Goal: Find specific page/section: Find specific page/section

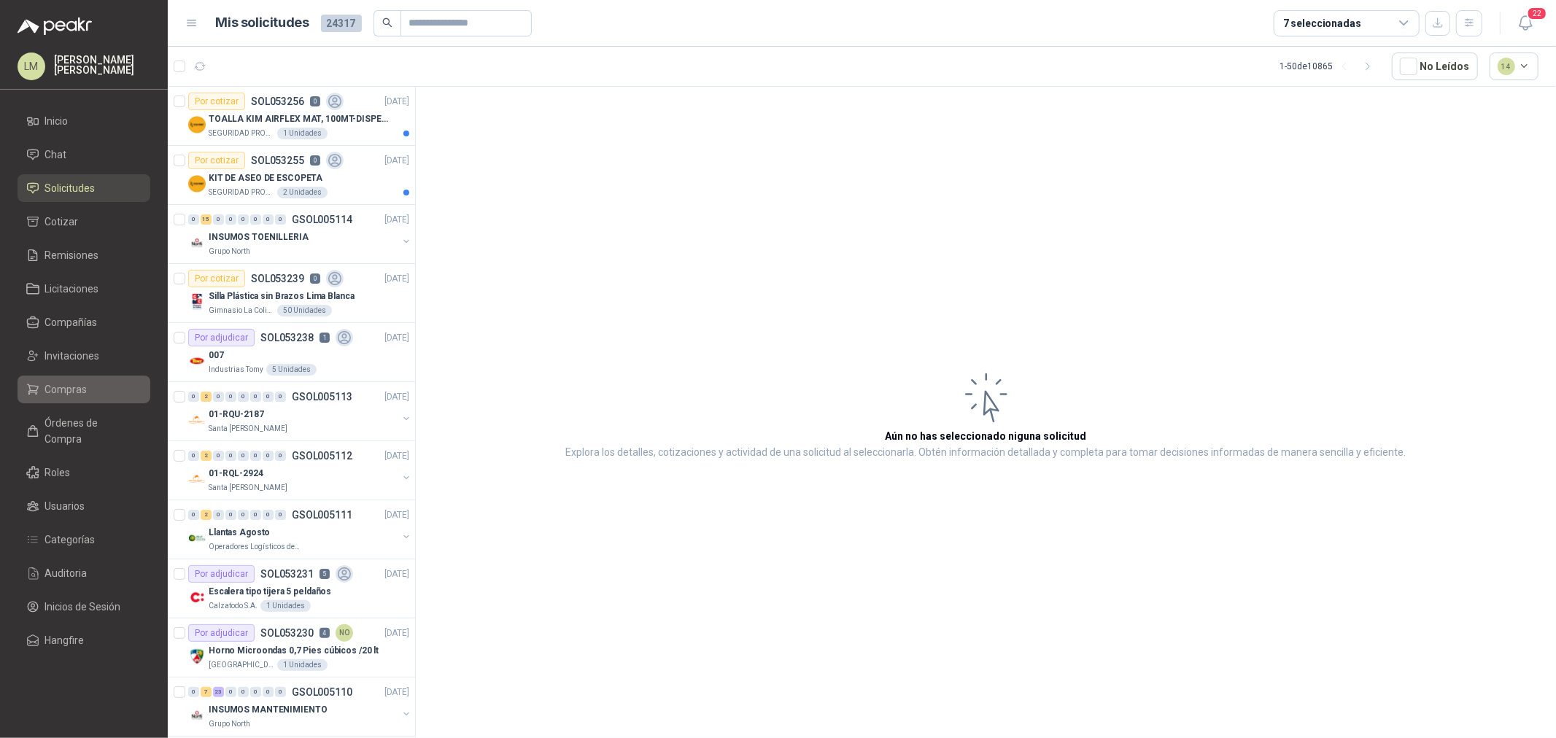
click at [59, 385] on span "Compras" at bounding box center [66, 390] width 42 height 16
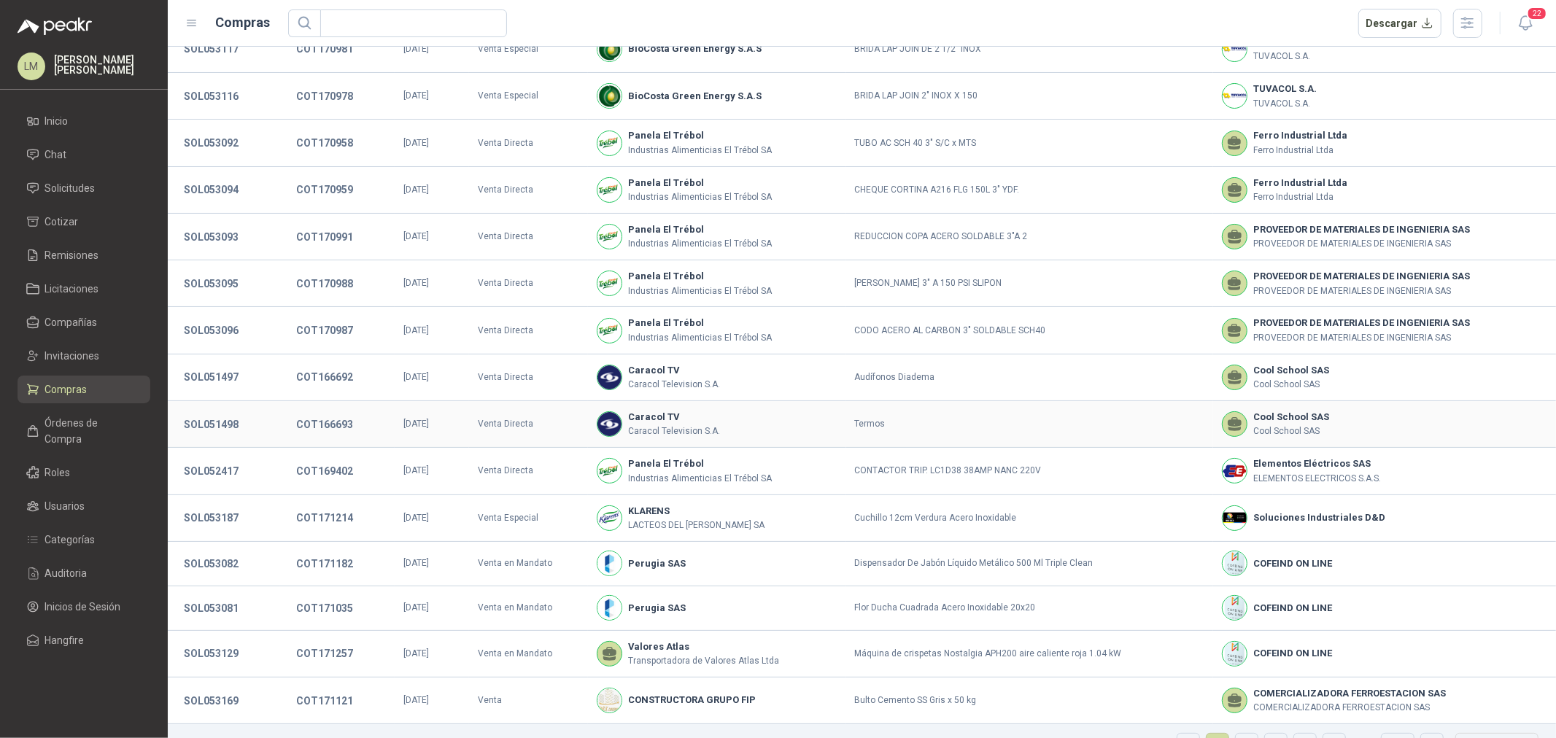
scroll to position [81, 0]
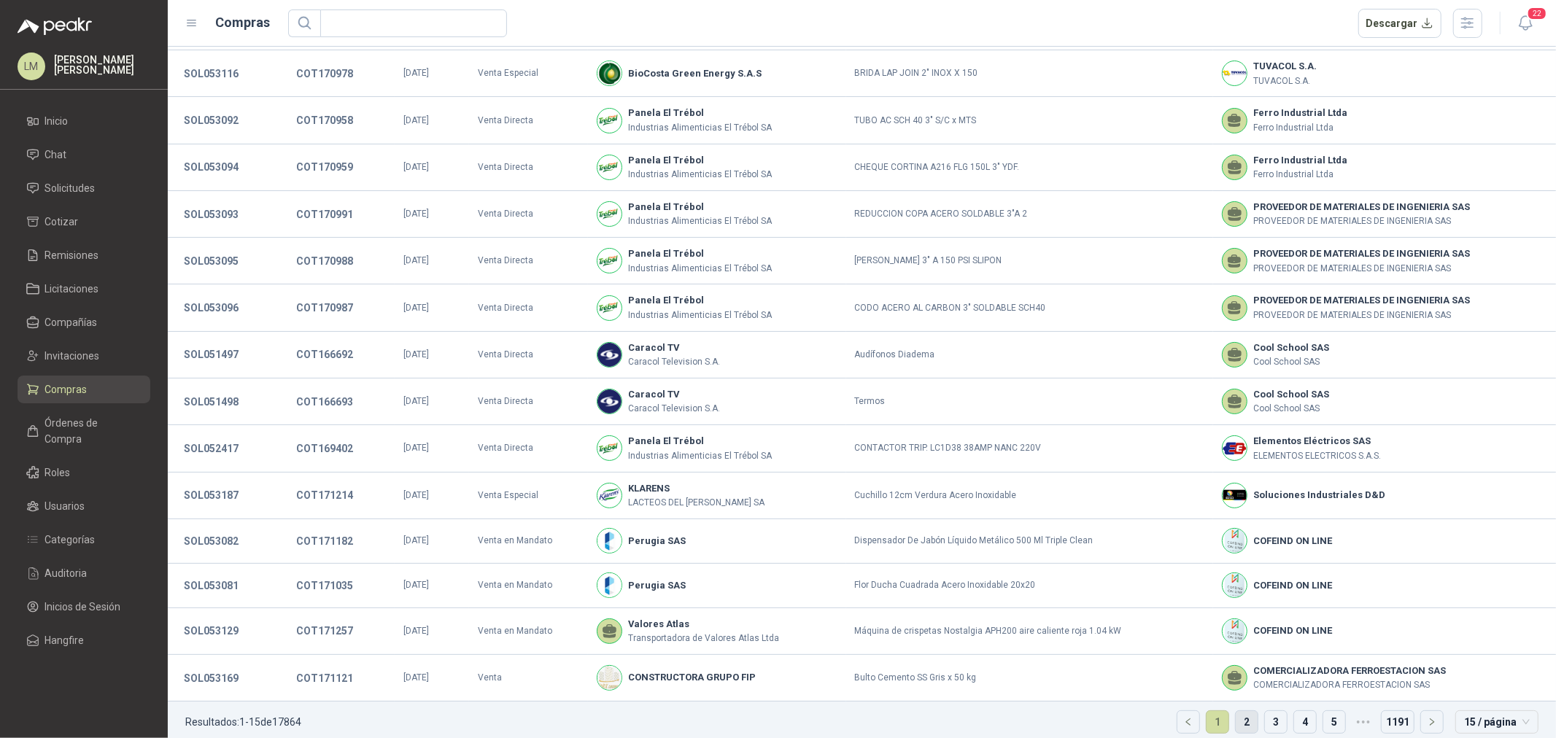
click at [1236, 723] on link "2" at bounding box center [1247, 722] width 22 height 22
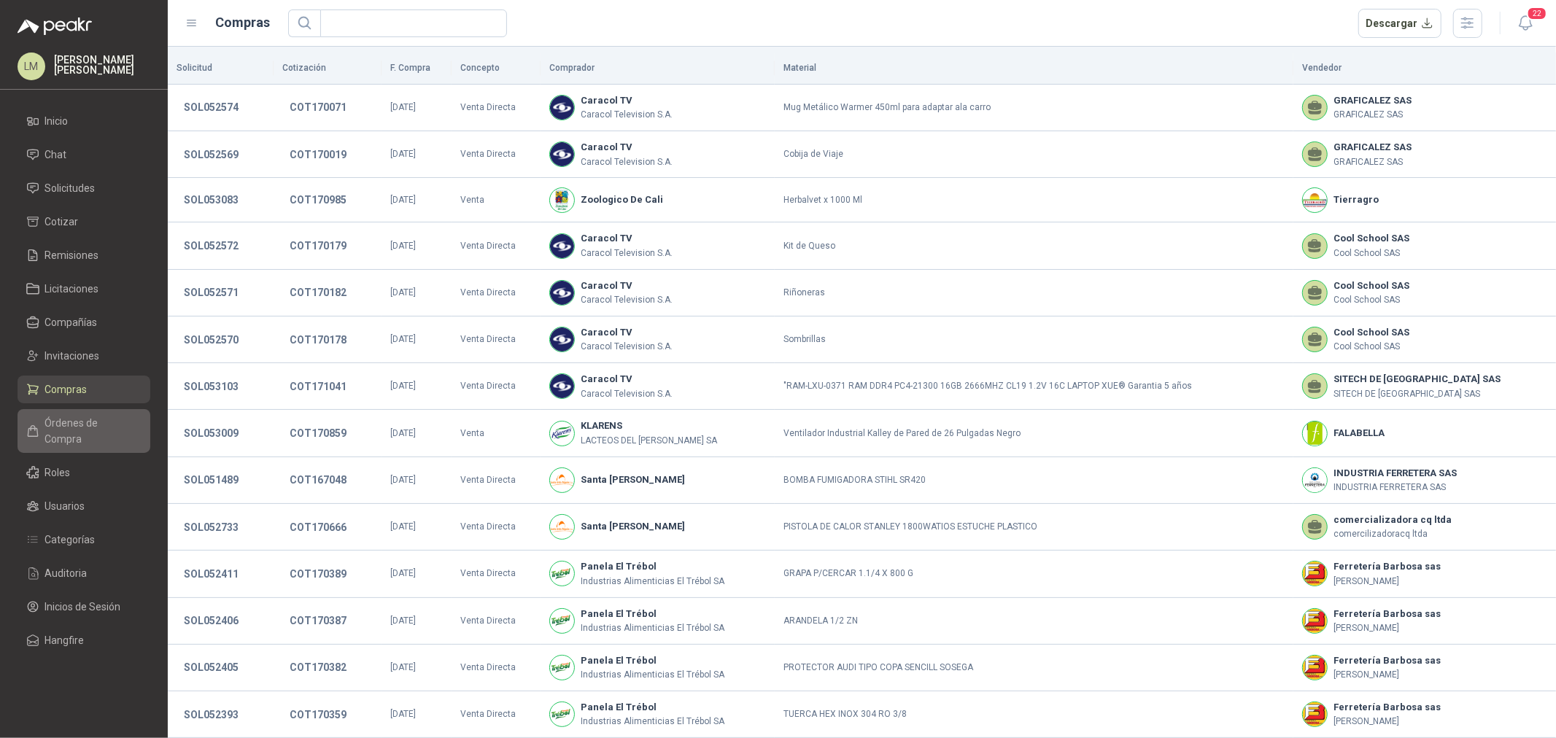
click at [88, 428] on span "Órdenes de Compra" at bounding box center [90, 431] width 91 height 32
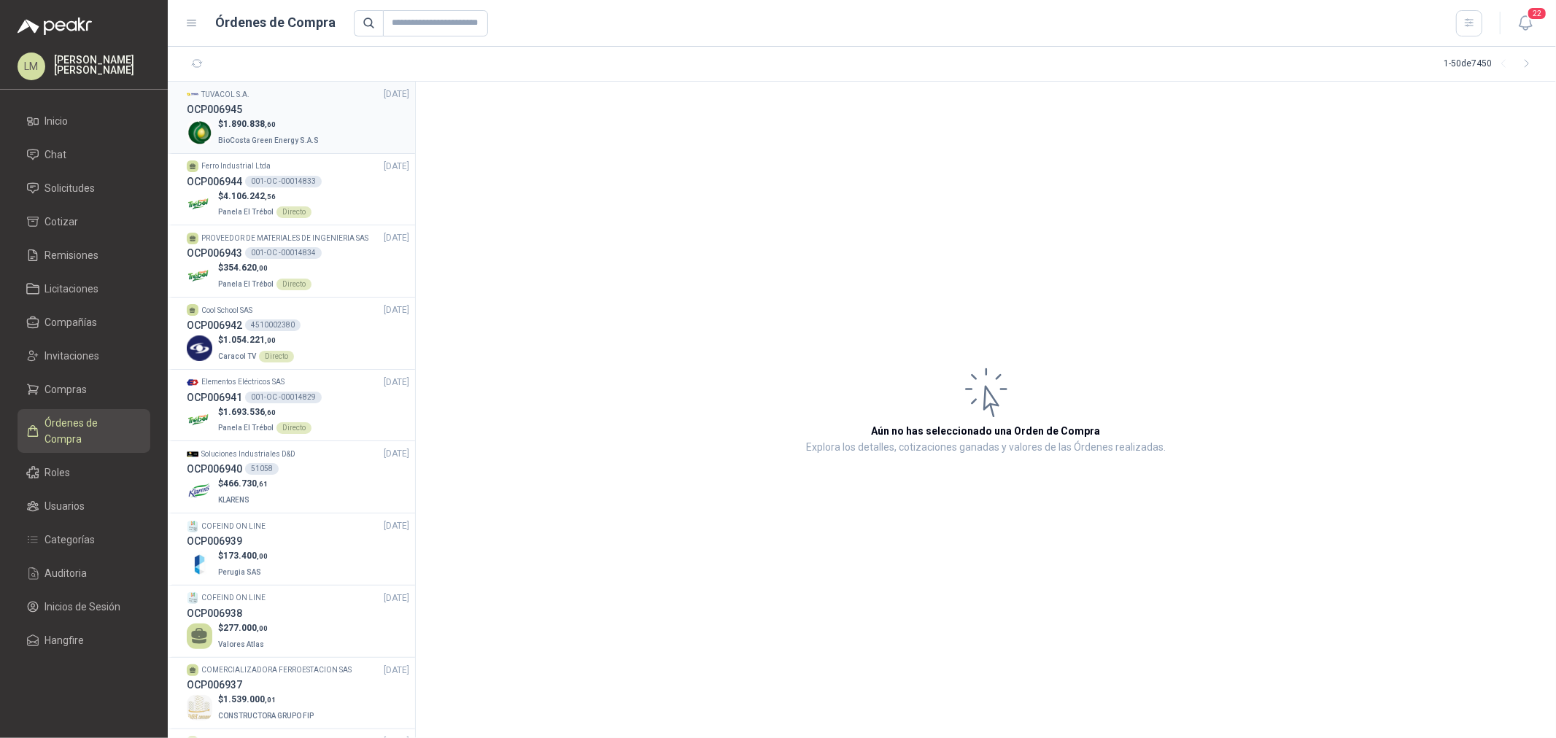
click at [276, 120] on p "$ 1.890.838 ,60" at bounding box center [270, 124] width 104 height 14
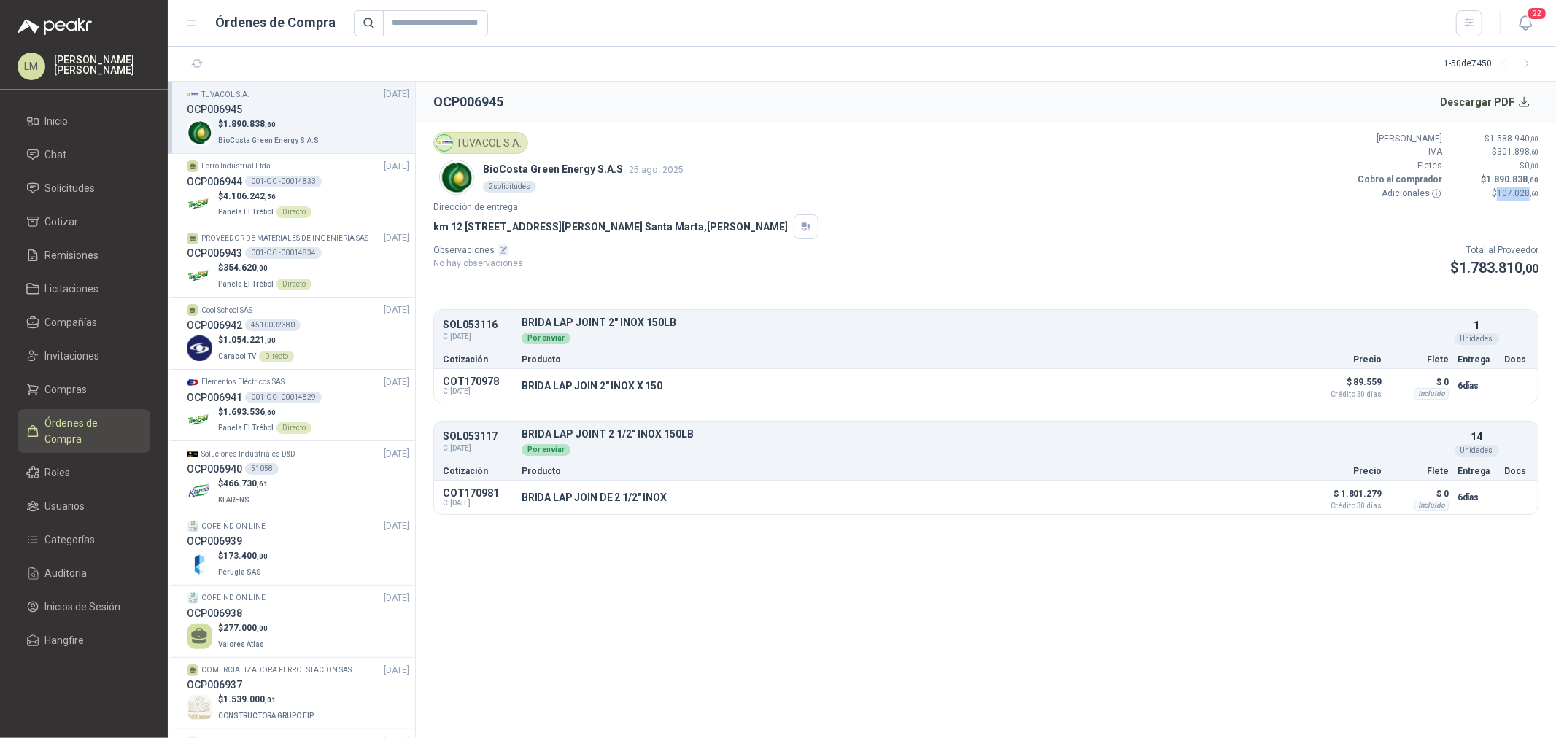
drag, startPoint x: 1529, startPoint y: 191, endPoint x: 1489, endPoint y: 192, distance: 40.9
click at [1489, 192] on p "$ 107.028 ,60" at bounding box center [1495, 194] width 88 height 14
click at [1190, 185] on div "TUVACOL S.A. BioCosta Green Energy S.A.S 25 ago, 2025 2 solicitudes Valor Bruto…" at bounding box center [986, 166] width 1106 height 69
click at [73, 188] on span "Solicitudes" at bounding box center [70, 188] width 50 height 16
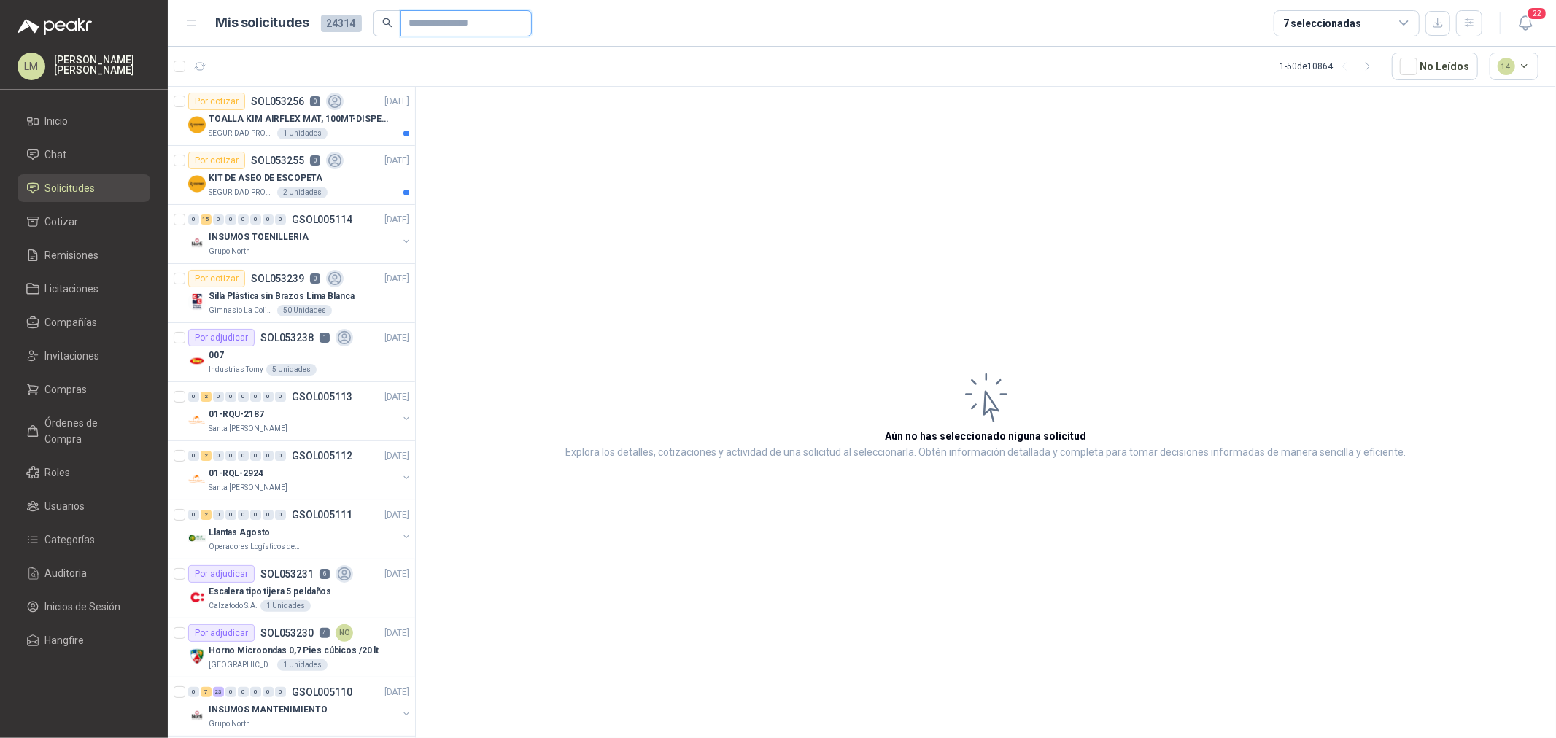
click at [433, 26] on input "text" at bounding box center [460, 23] width 102 height 25
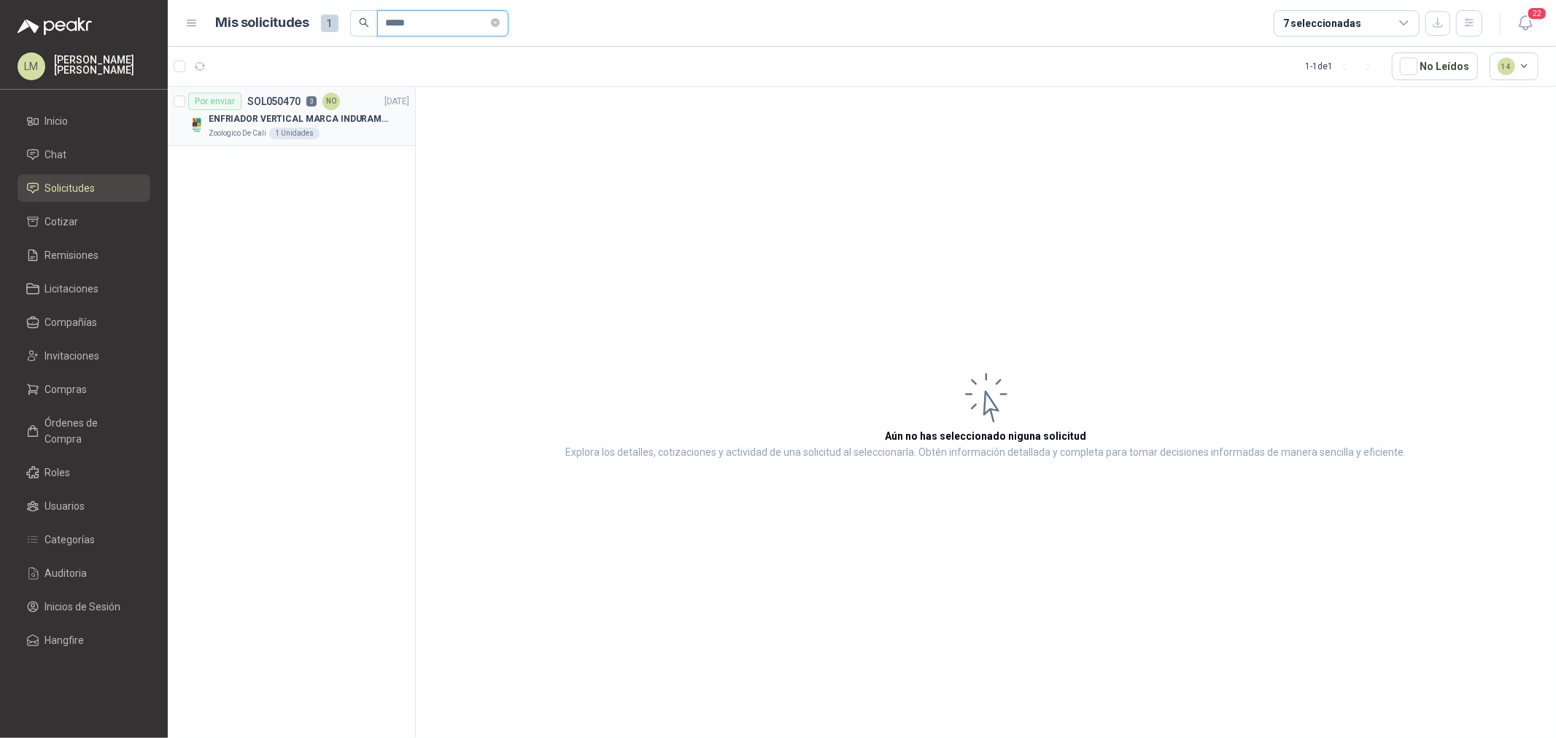
type input "*****"
click at [296, 120] on p "ENFRIADOR VERTICAL MARCA INDURAMA 216 LITROS MODELO VFV-400 CZ" at bounding box center [300, 119] width 182 height 14
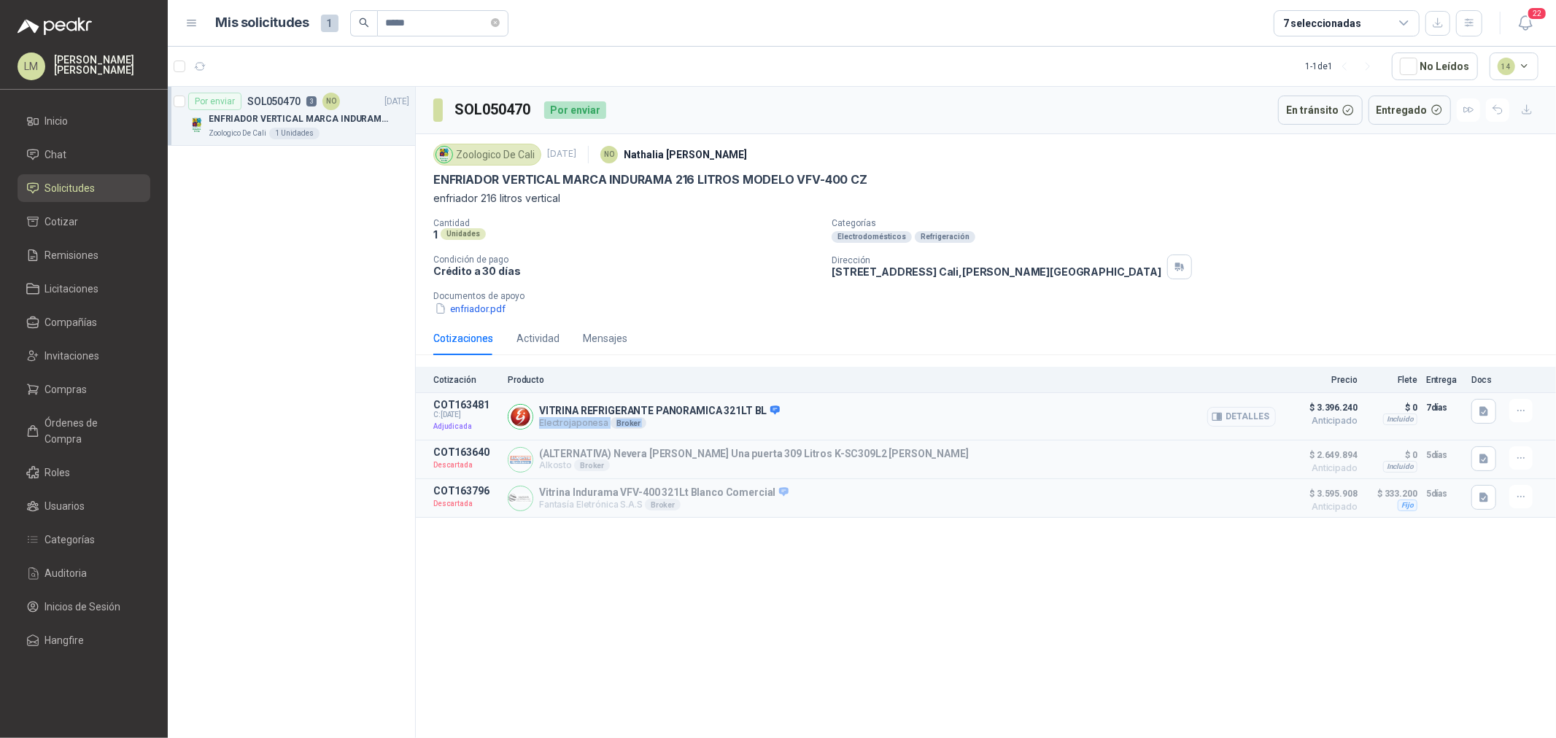
click at [1210, 413] on div "VITRINA REFRIGERANTE PANORAMICA 321LT BL Electrojaponesa Broker Detalles" at bounding box center [892, 416] width 768 height 35
click at [1249, 414] on button "Detalles" at bounding box center [1242, 417] width 69 height 20
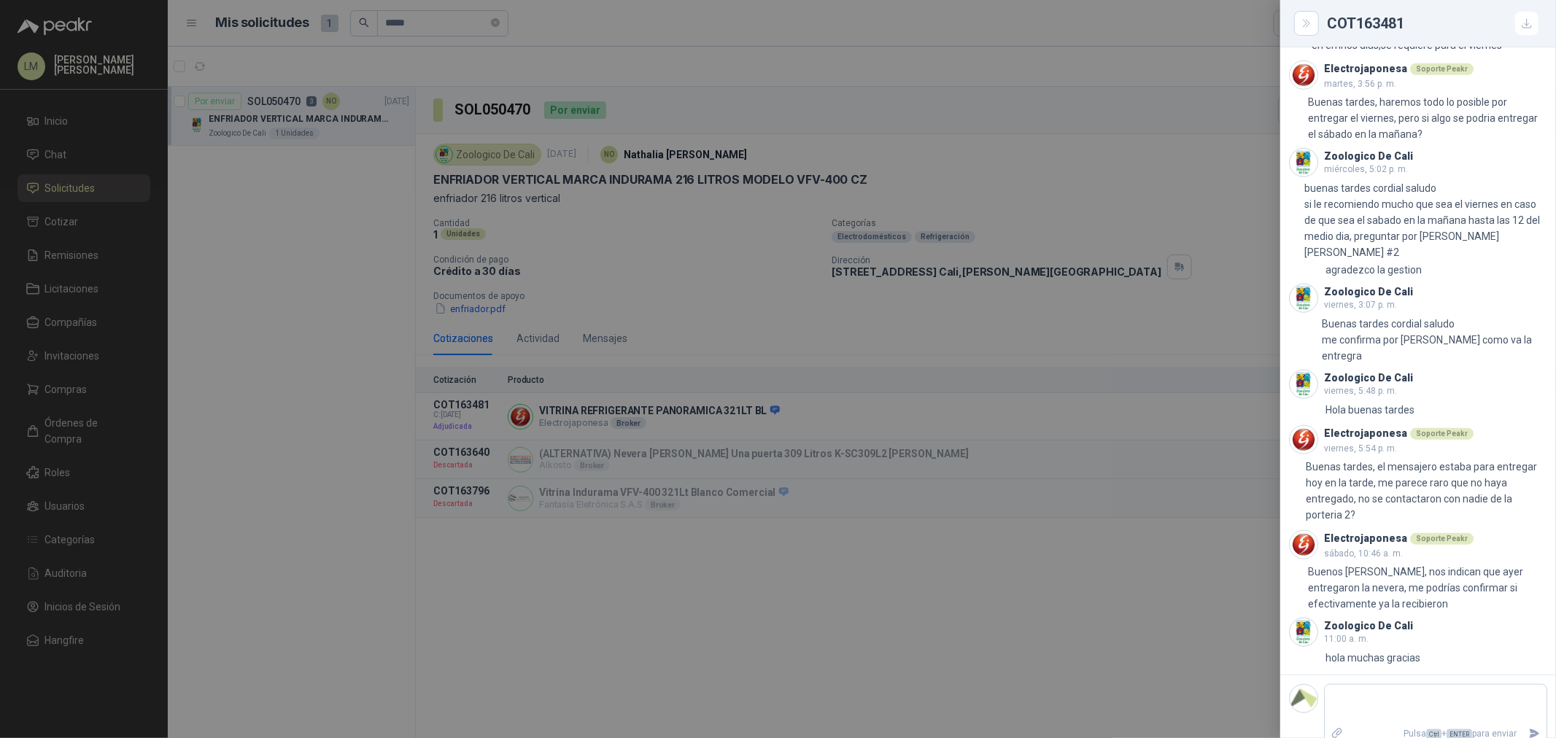
scroll to position [1139, 0]
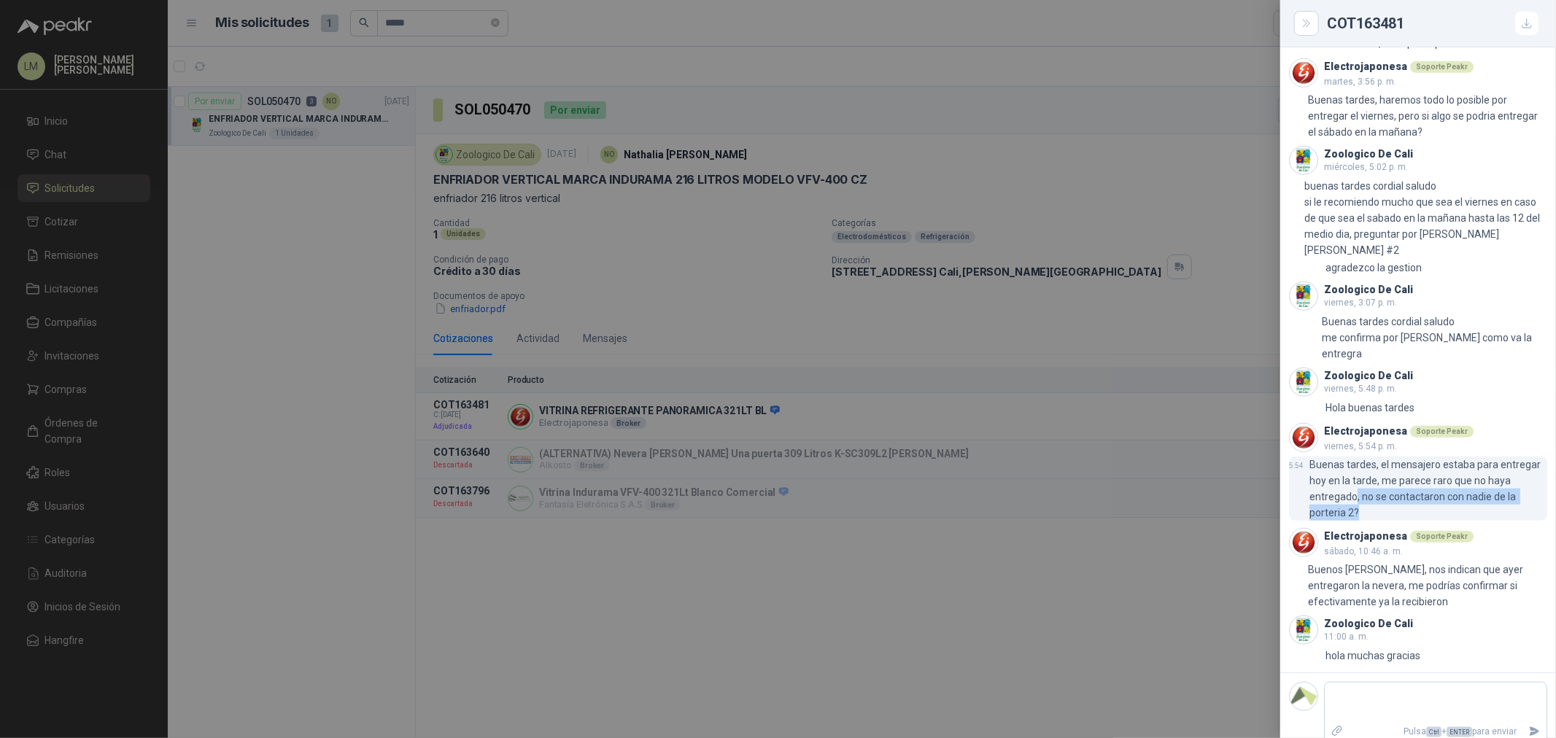
drag, startPoint x: 1356, startPoint y: 485, endPoint x: 1514, endPoint y: 493, distance: 158.5
click at [1514, 493] on p "Buenas tardes, el mensajero estaba para entregar hoy en la tarde, me parece rar…" at bounding box center [1429, 489] width 238 height 64
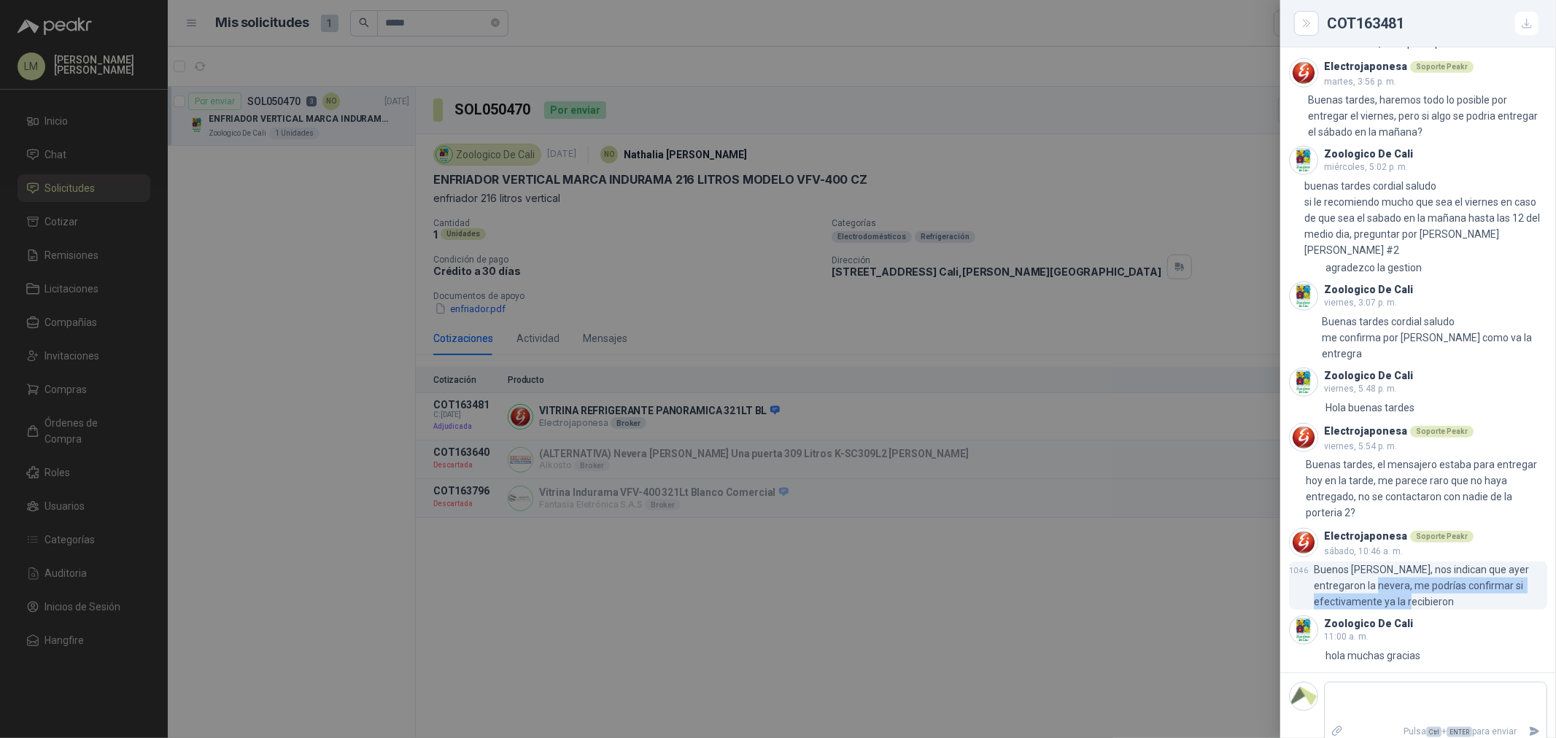
drag, startPoint x: 1354, startPoint y: 565, endPoint x: 1462, endPoint y: 580, distance: 109.1
click at [1462, 580] on p "Buenos [PERSON_NAME], nos indican que ayer entregaron la nevera, me podrías con…" at bounding box center [1431, 586] width 234 height 48
click at [1460, 565] on p "Buenos [PERSON_NAME], nos indican que ayer entregaron la nevera, me podrías con…" at bounding box center [1431, 586] width 234 height 48
click at [1008, 361] on div at bounding box center [778, 369] width 1556 height 738
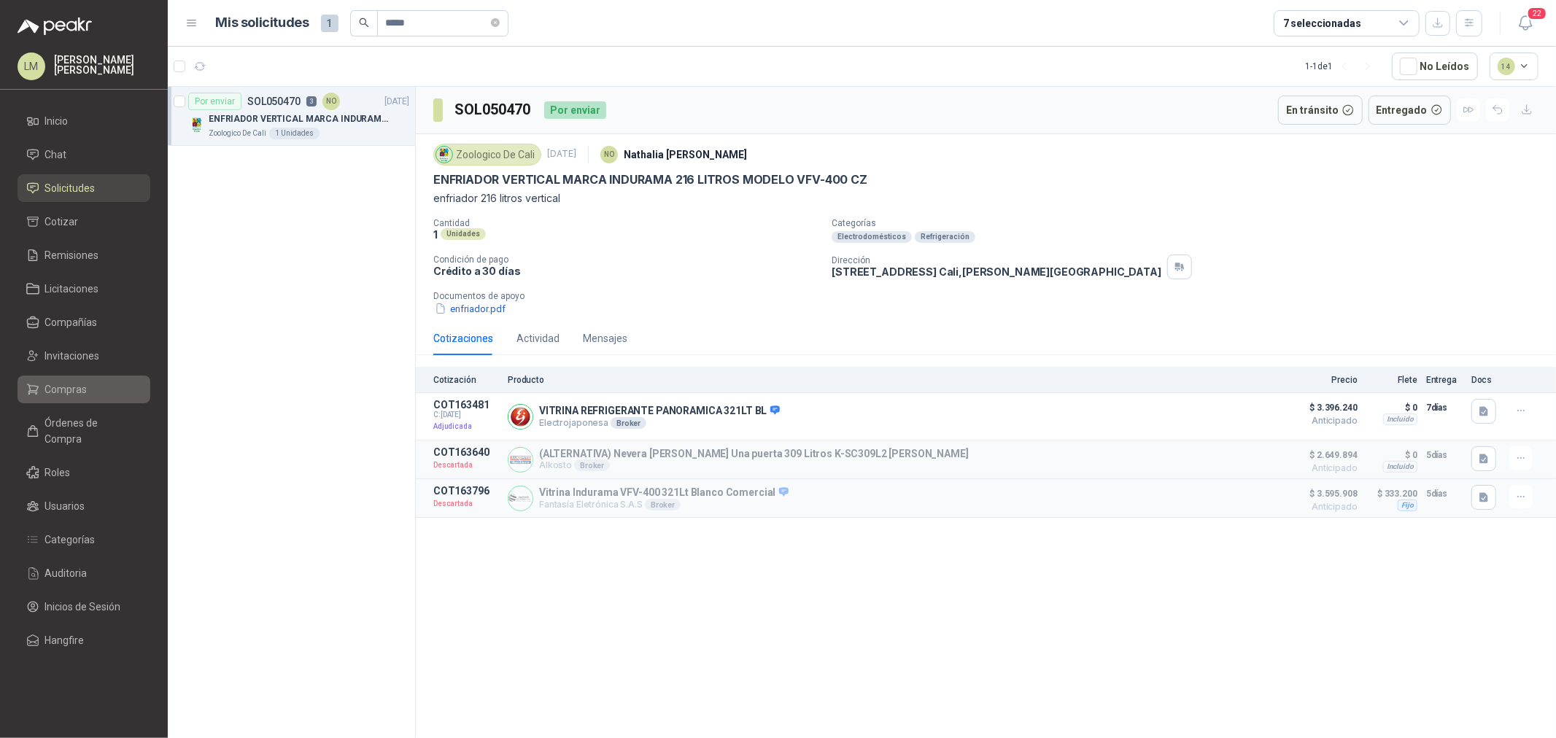
click at [53, 396] on span "Compras" at bounding box center [66, 390] width 42 height 16
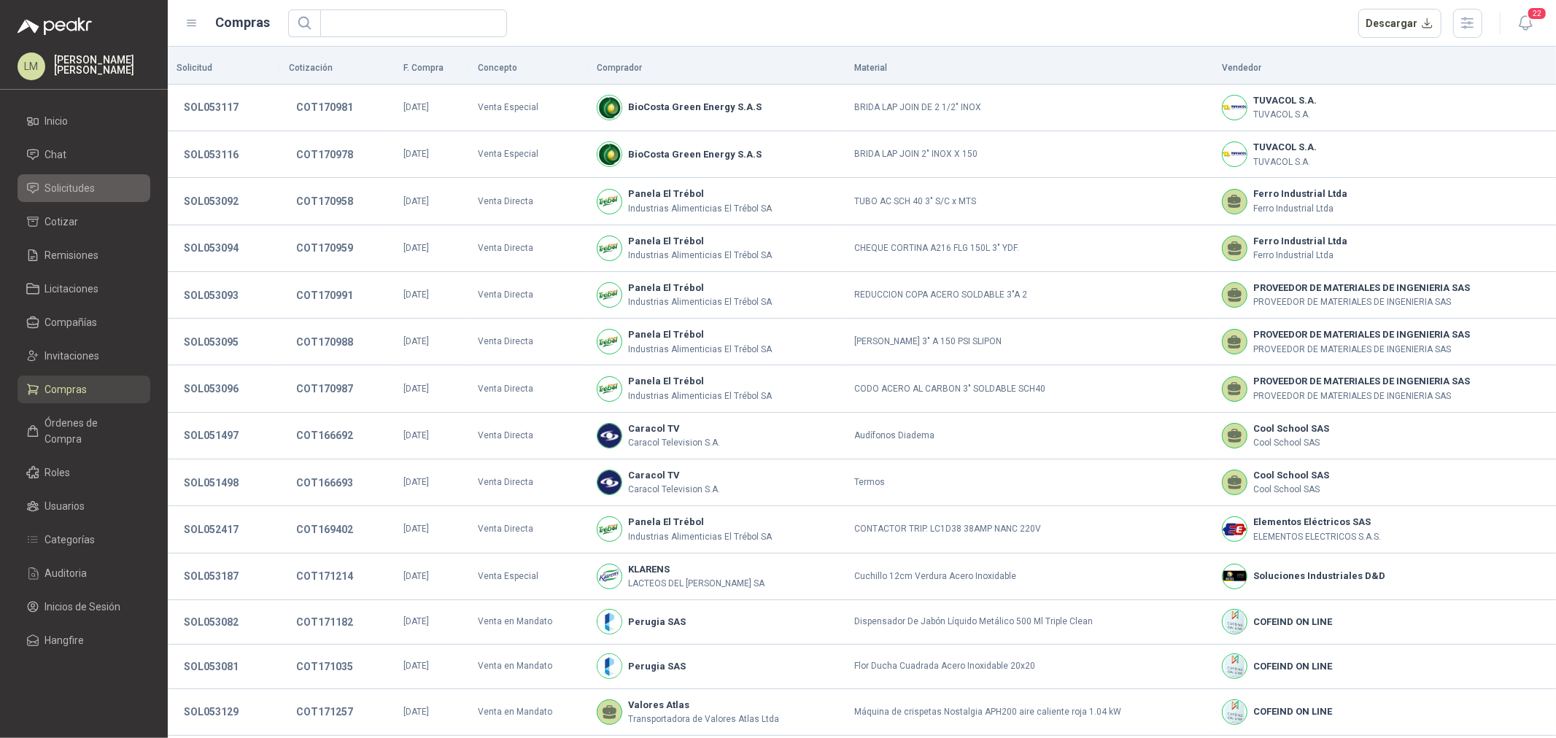
click at [85, 188] on span "Solicitudes" at bounding box center [70, 188] width 50 height 16
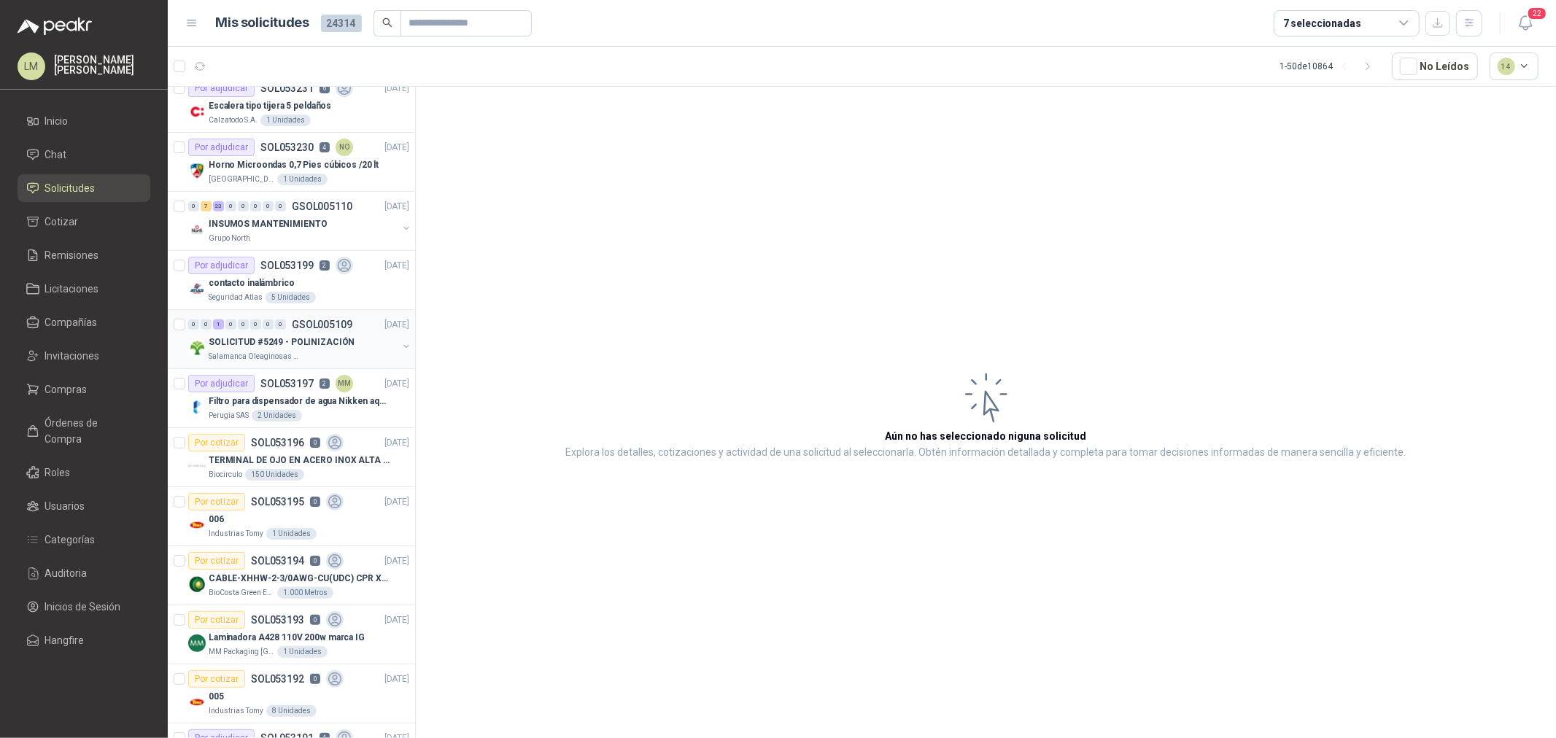
scroll to position [648, 0]
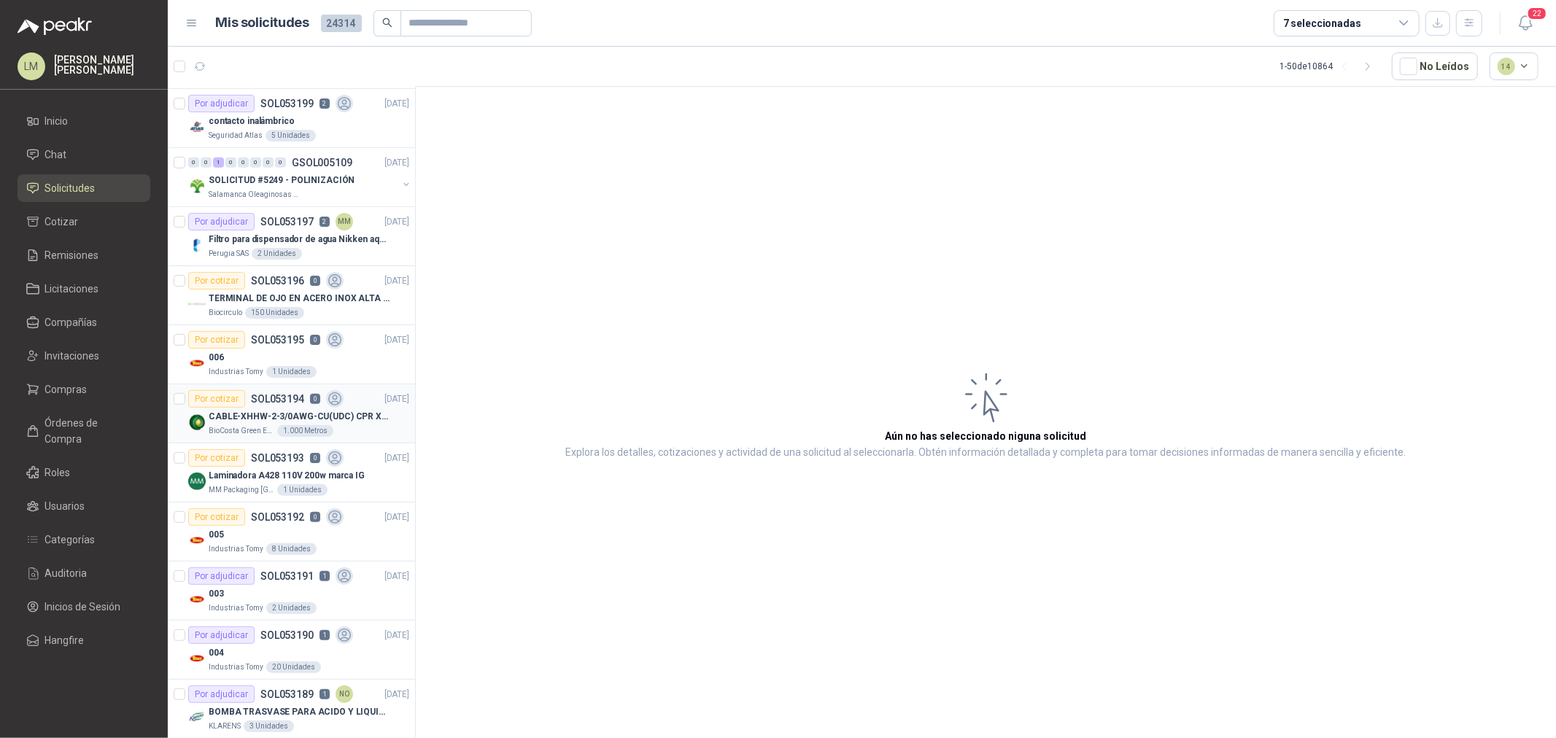
click at [303, 427] on div "1.000 Metros" at bounding box center [305, 431] width 56 height 12
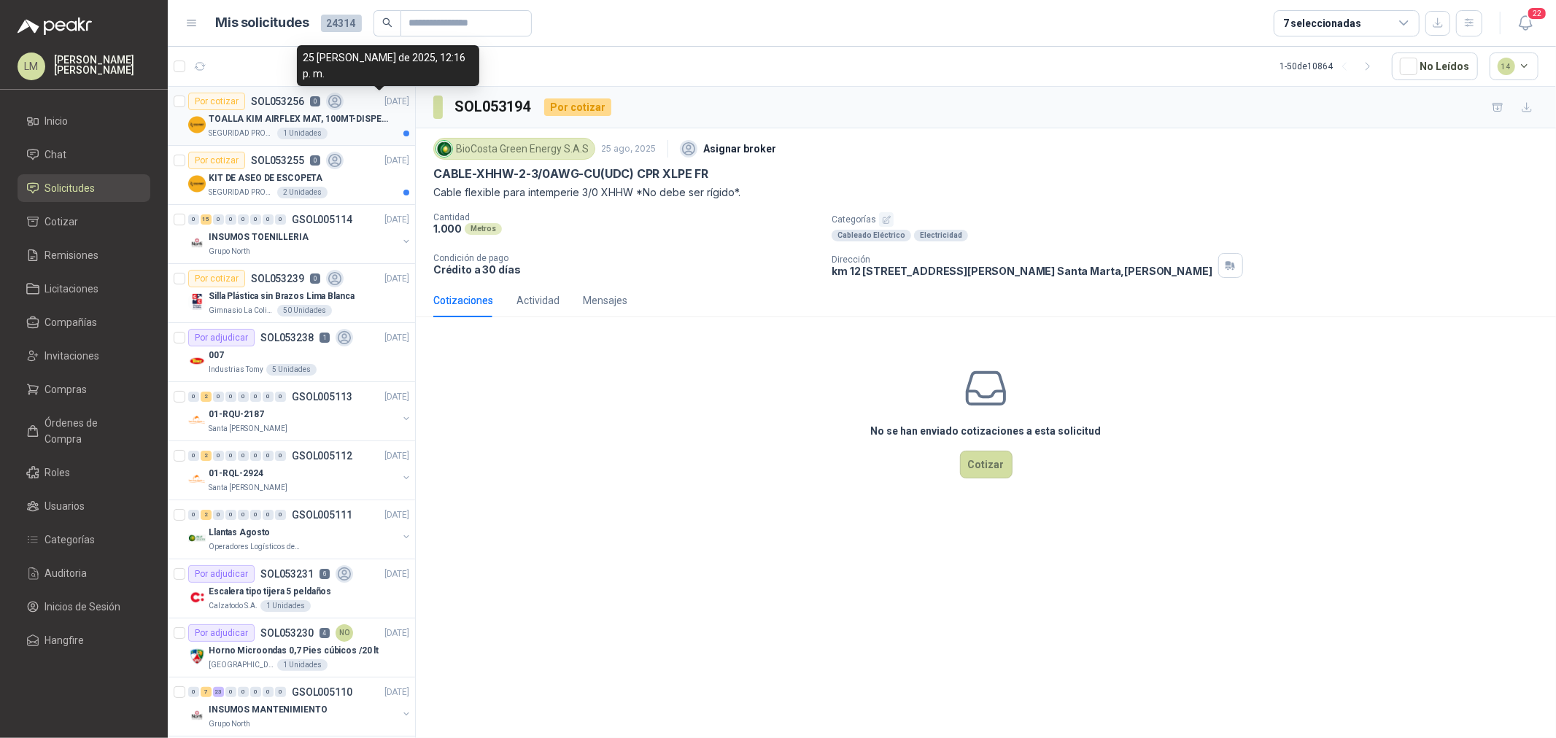
click at [297, 115] on p "TOALLA KIM AIRFLEX MAT, 100MT-DISPENSADOR- caja x6" at bounding box center [300, 119] width 182 height 14
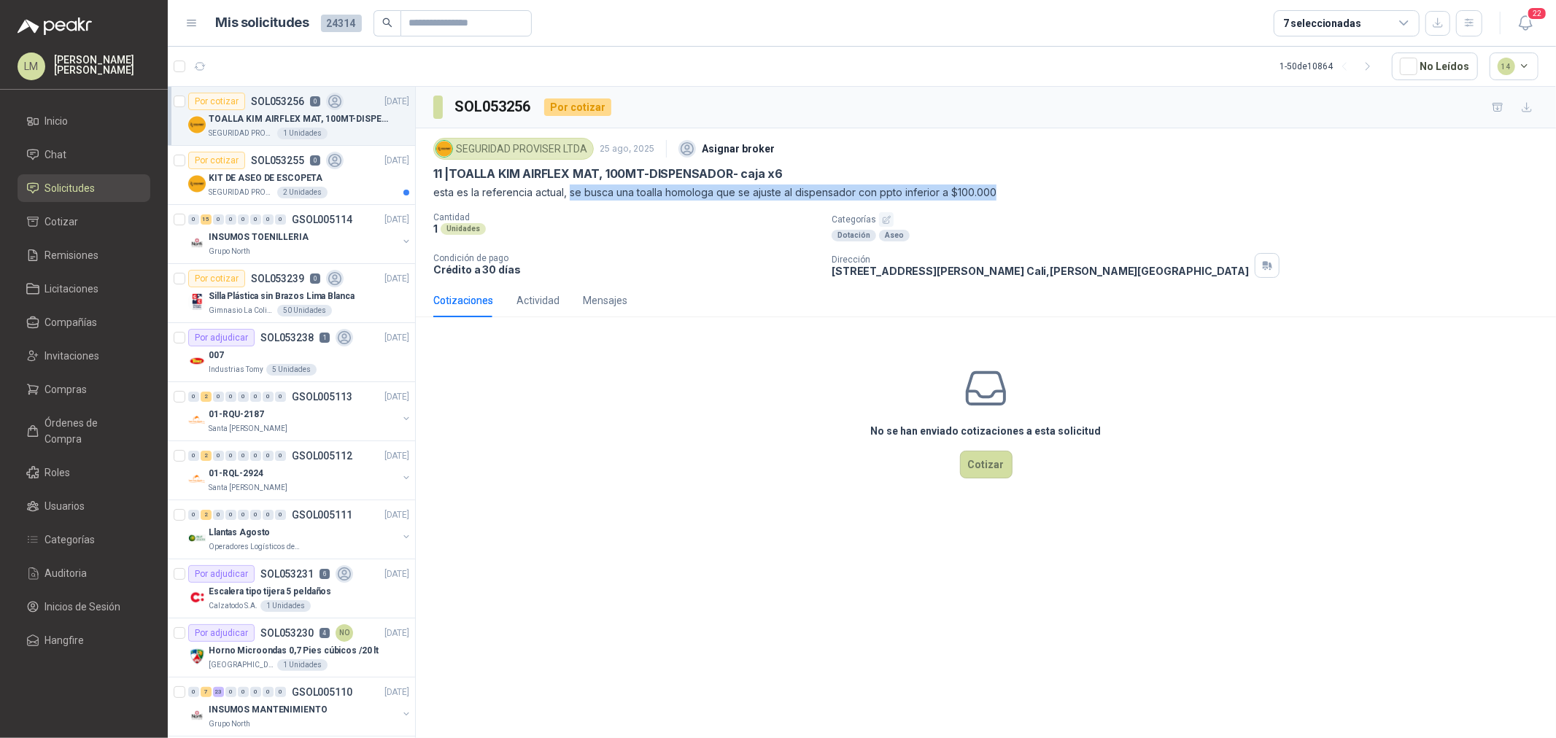
drag, startPoint x: 571, startPoint y: 188, endPoint x: 1022, endPoint y: 193, distance: 451.0
click at [1022, 193] on p "esta es la referencia actual, se busca una toalla homologa que se ajuste al dis…" at bounding box center [986, 193] width 1106 height 16
click at [279, 171] on p "KIT DE ASEO DE ESCOPETA" at bounding box center [266, 178] width 114 height 14
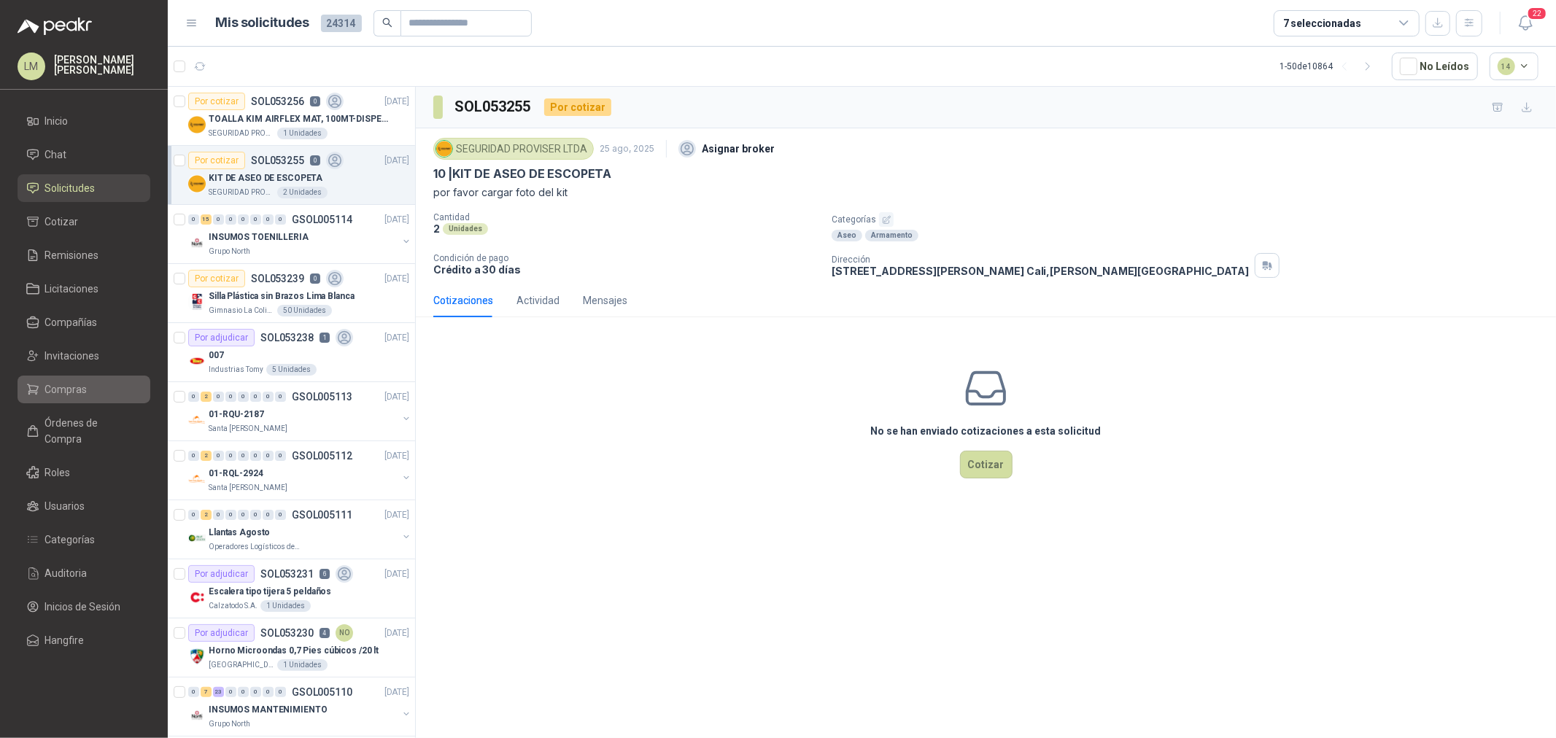
click at [74, 398] on link "Compras" at bounding box center [84, 390] width 133 height 28
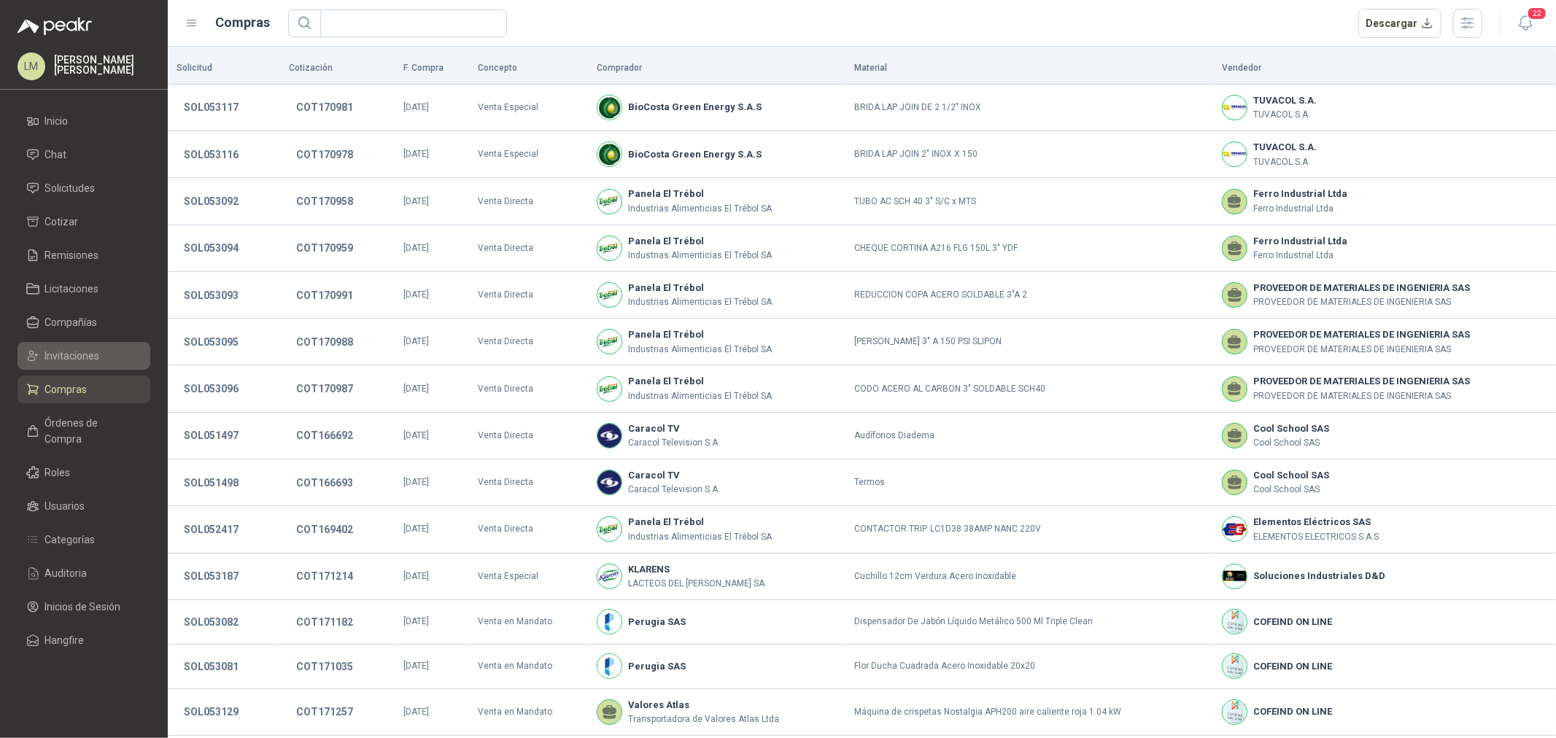
click at [74, 358] on span "Invitaciones" at bounding box center [72, 356] width 55 height 16
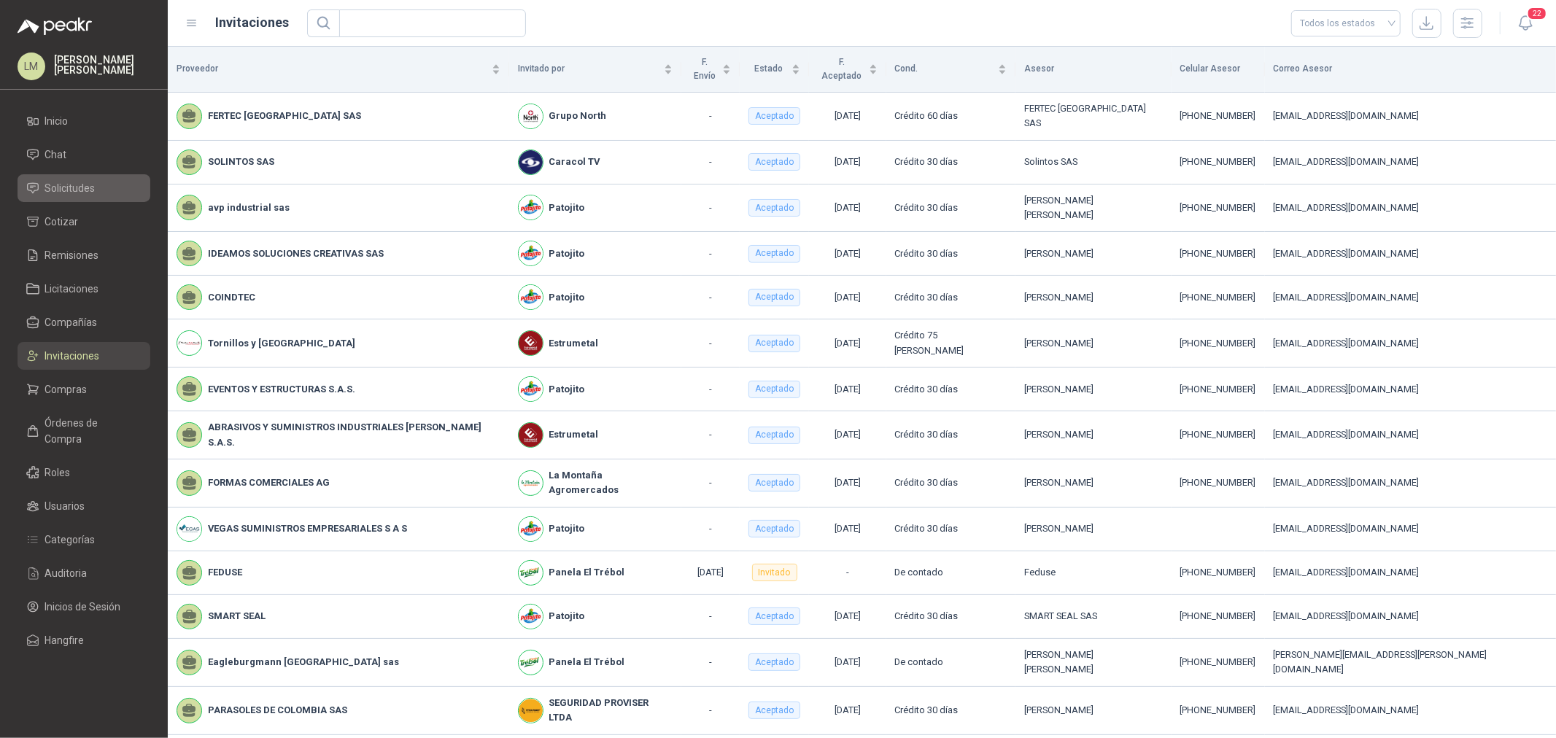
click at [70, 188] on span "Solicitudes" at bounding box center [70, 188] width 50 height 16
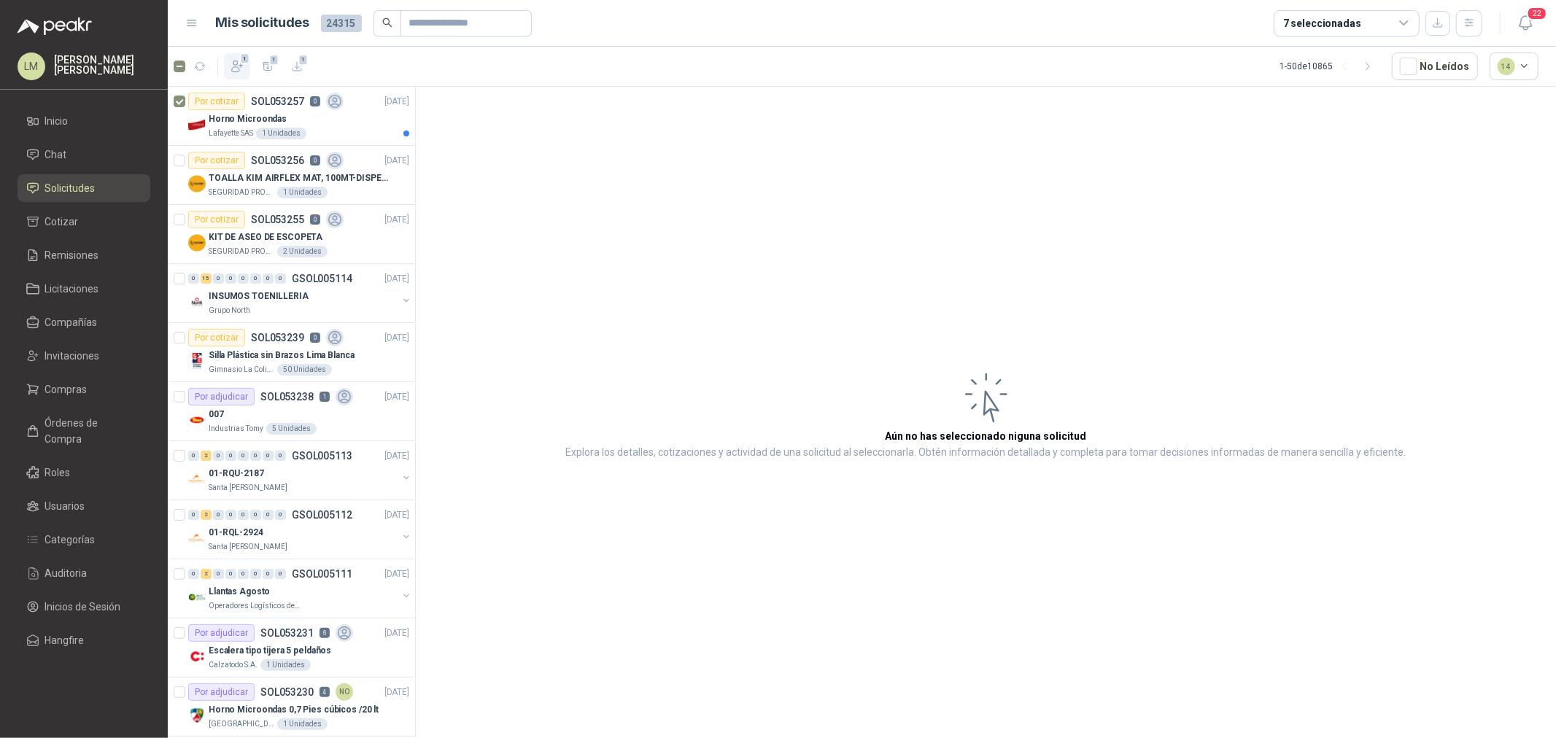
click at [230, 71] on icon "button" at bounding box center [237, 66] width 15 height 15
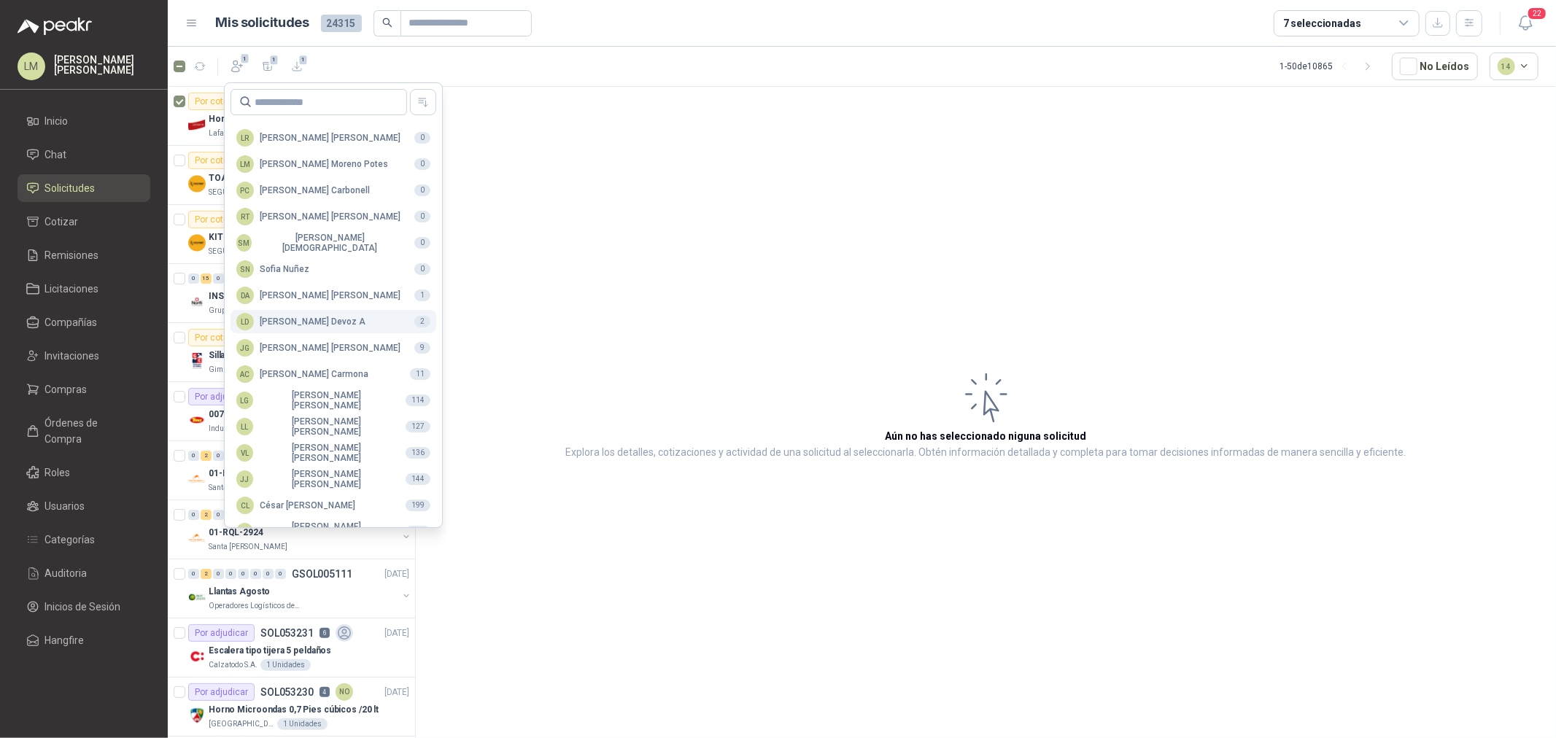
scroll to position [258, 0]
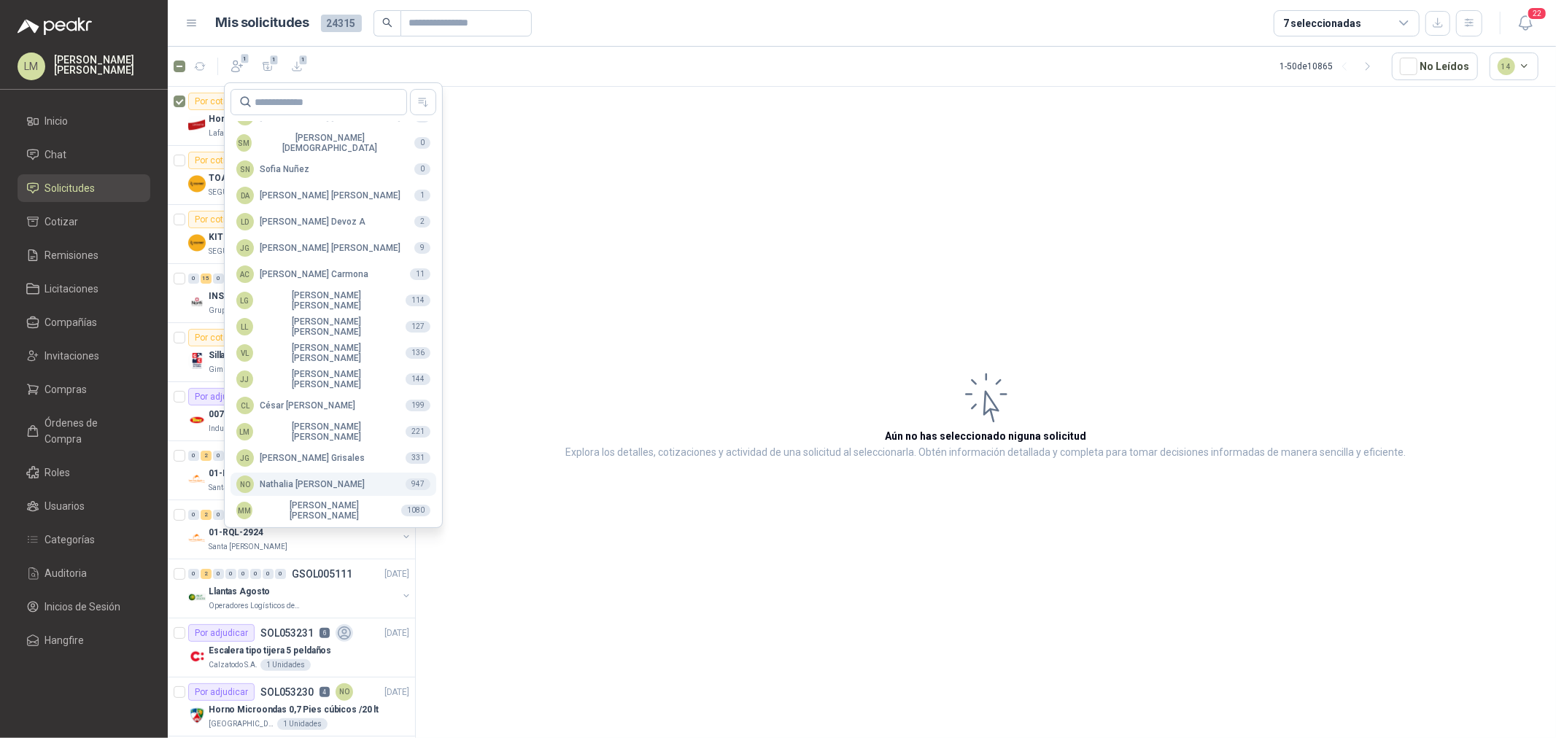
click at [303, 479] on div "NO [PERSON_NAME]" at bounding box center [300, 485] width 128 height 18
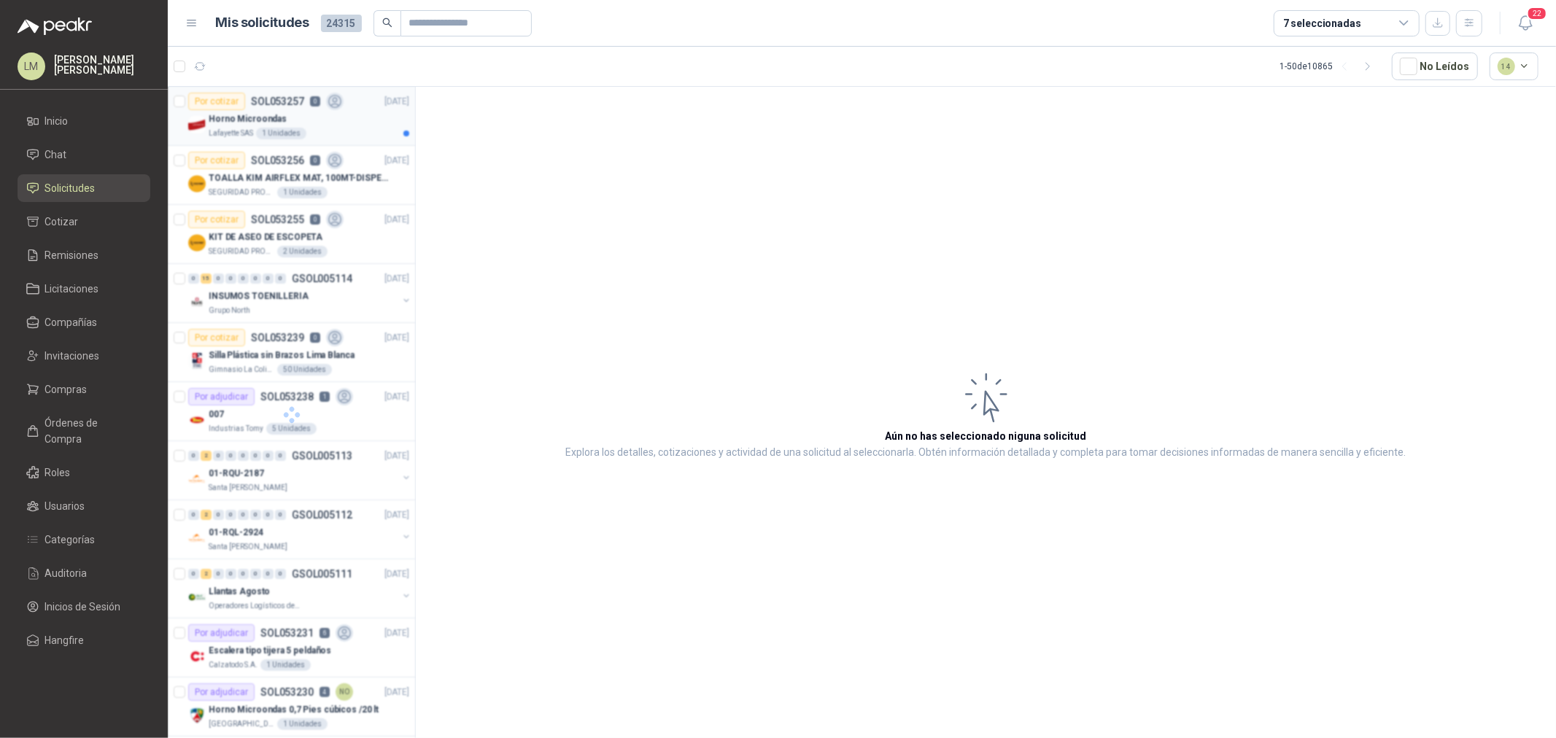
click at [268, 105] on p "SOL053257" at bounding box center [277, 101] width 53 height 10
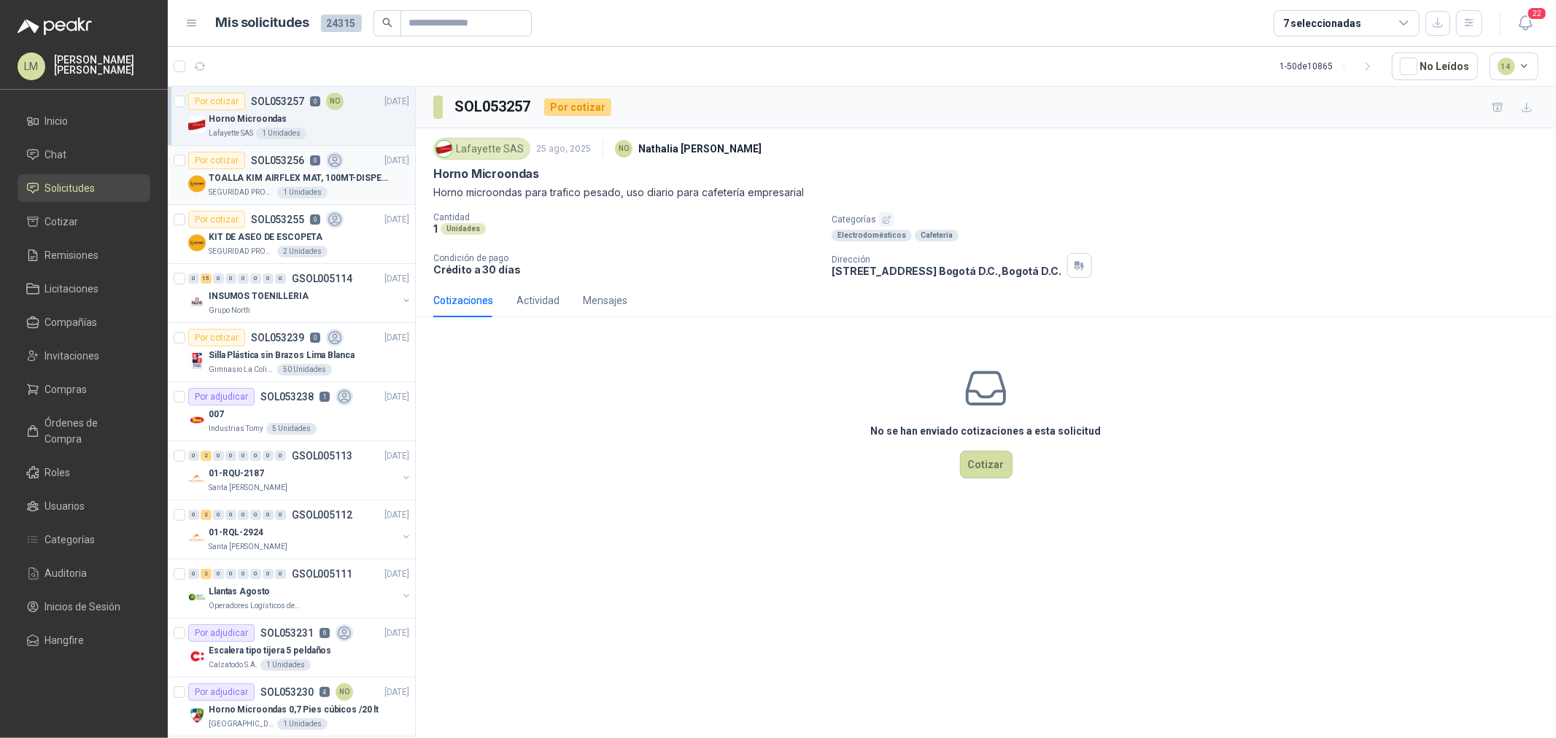
click at [228, 166] on div "Por cotizar" at bounding box center [216, 161] width 57 height 18
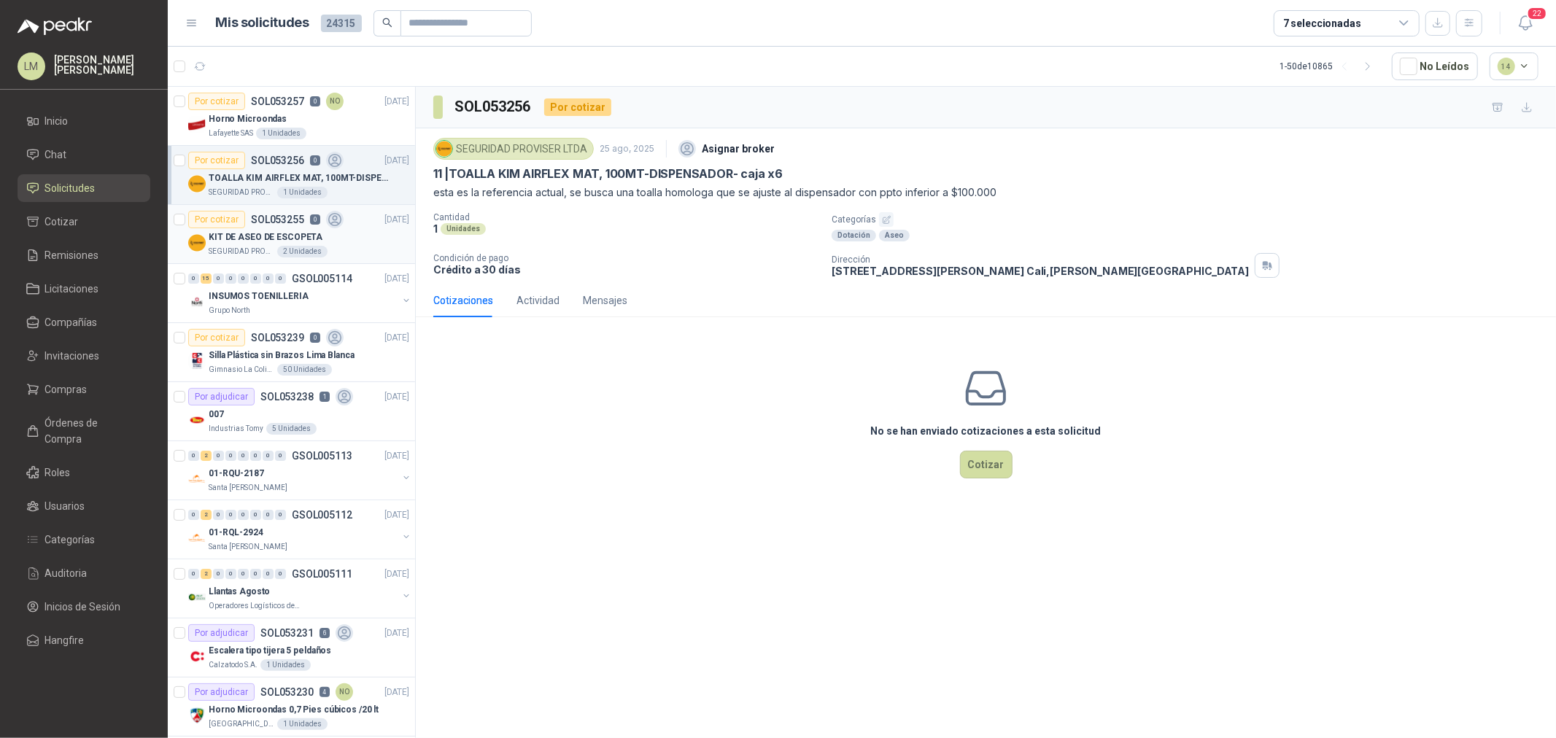
click at [232, 231] on p "KIT DE ASEO DE ESCOPETA" at bounding box center [266, 238] width 114 height 14
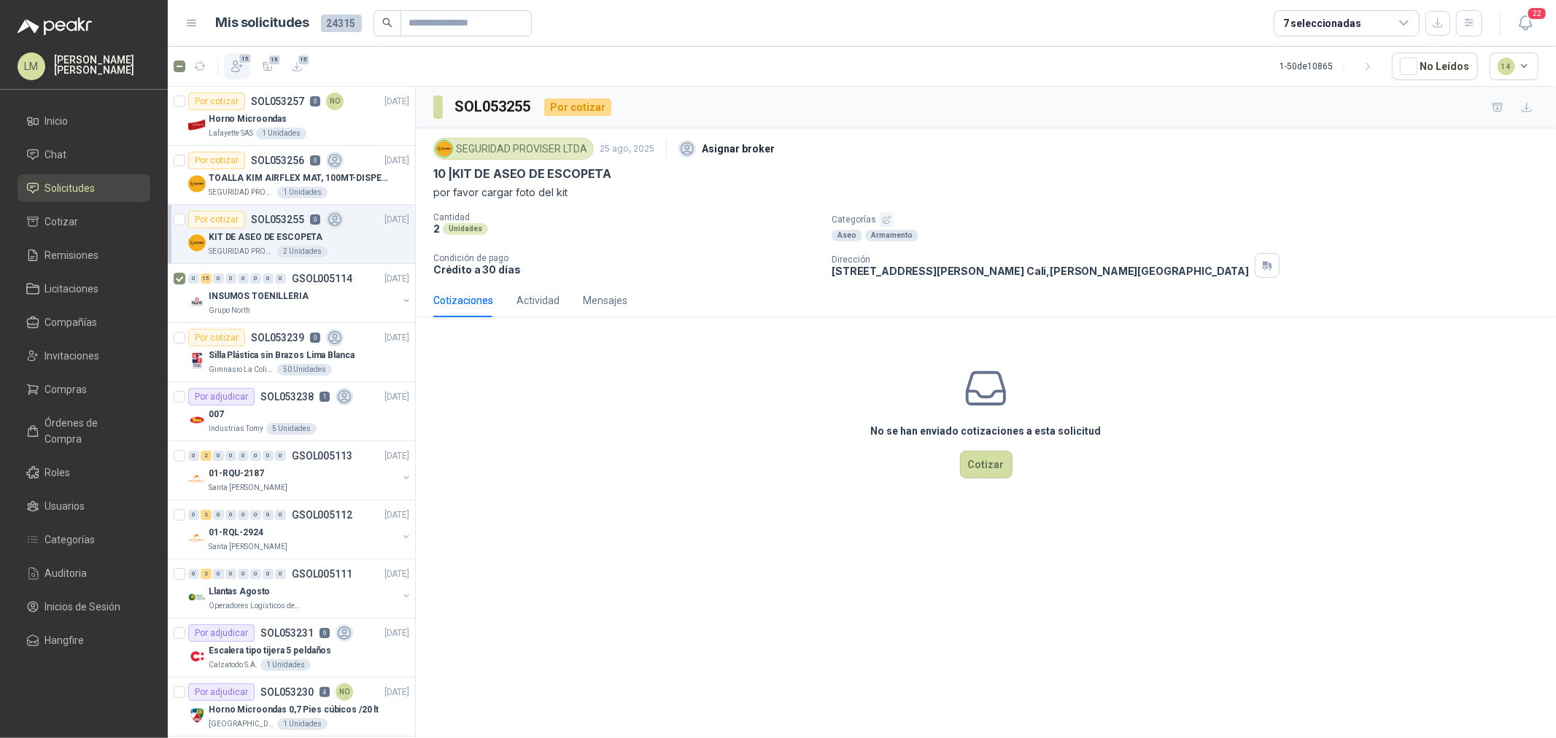
click at [238, 60] on span "15" at bounding box center [245, 59] width 14 height 12
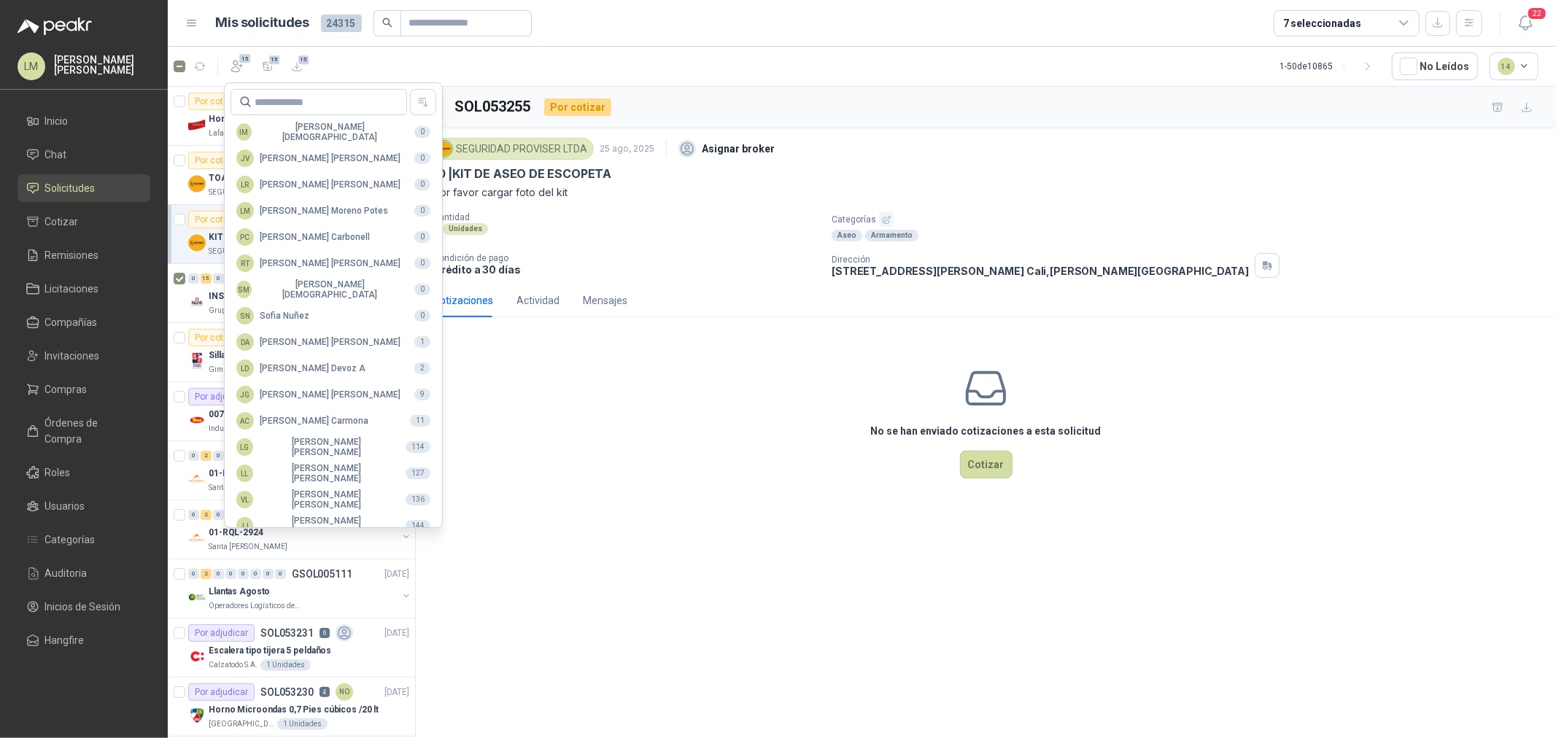
scroll to position [243, 0]
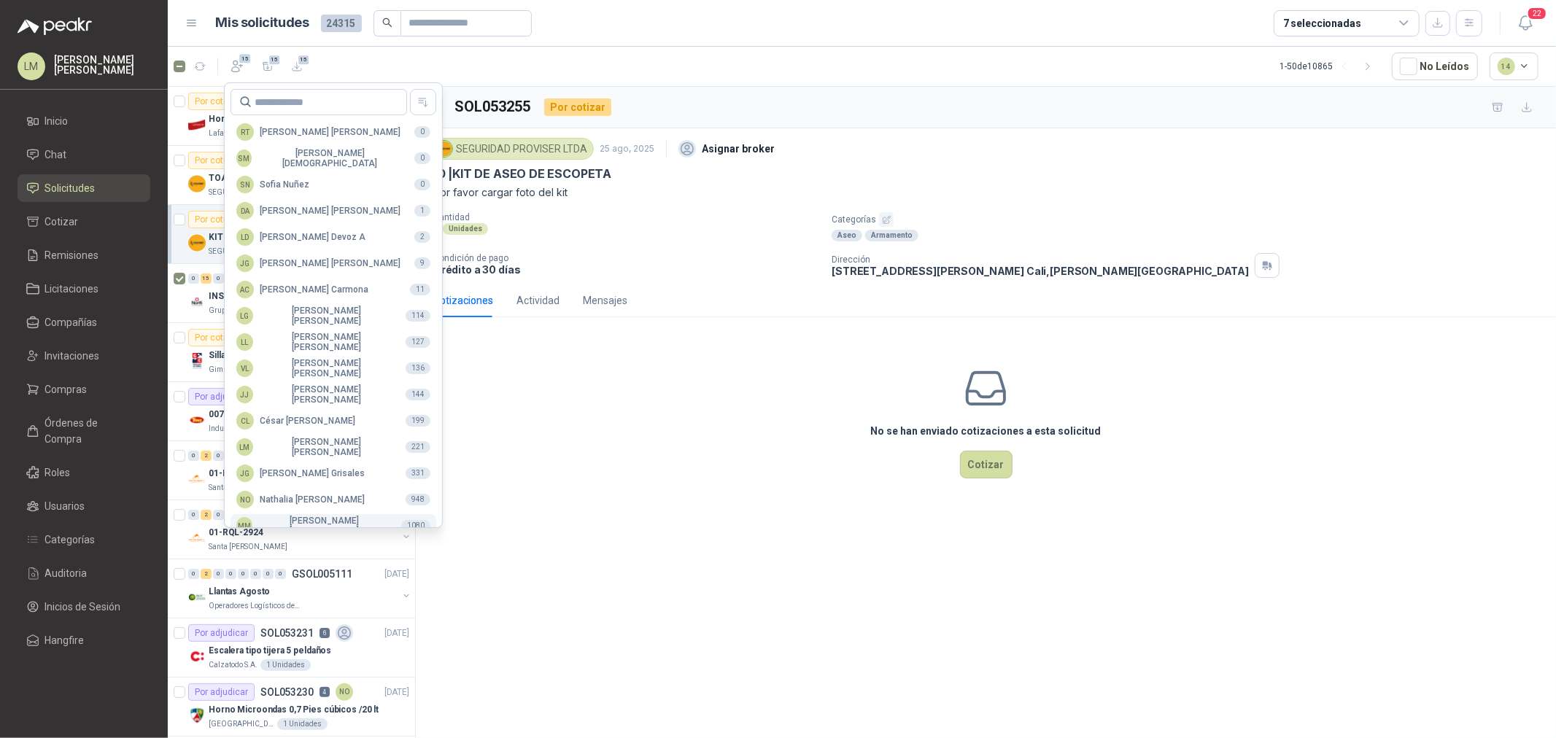
click at [299, 516] on div "MM [PERSON_NAME]" at bounding box center [312, 526] width 153 height 20
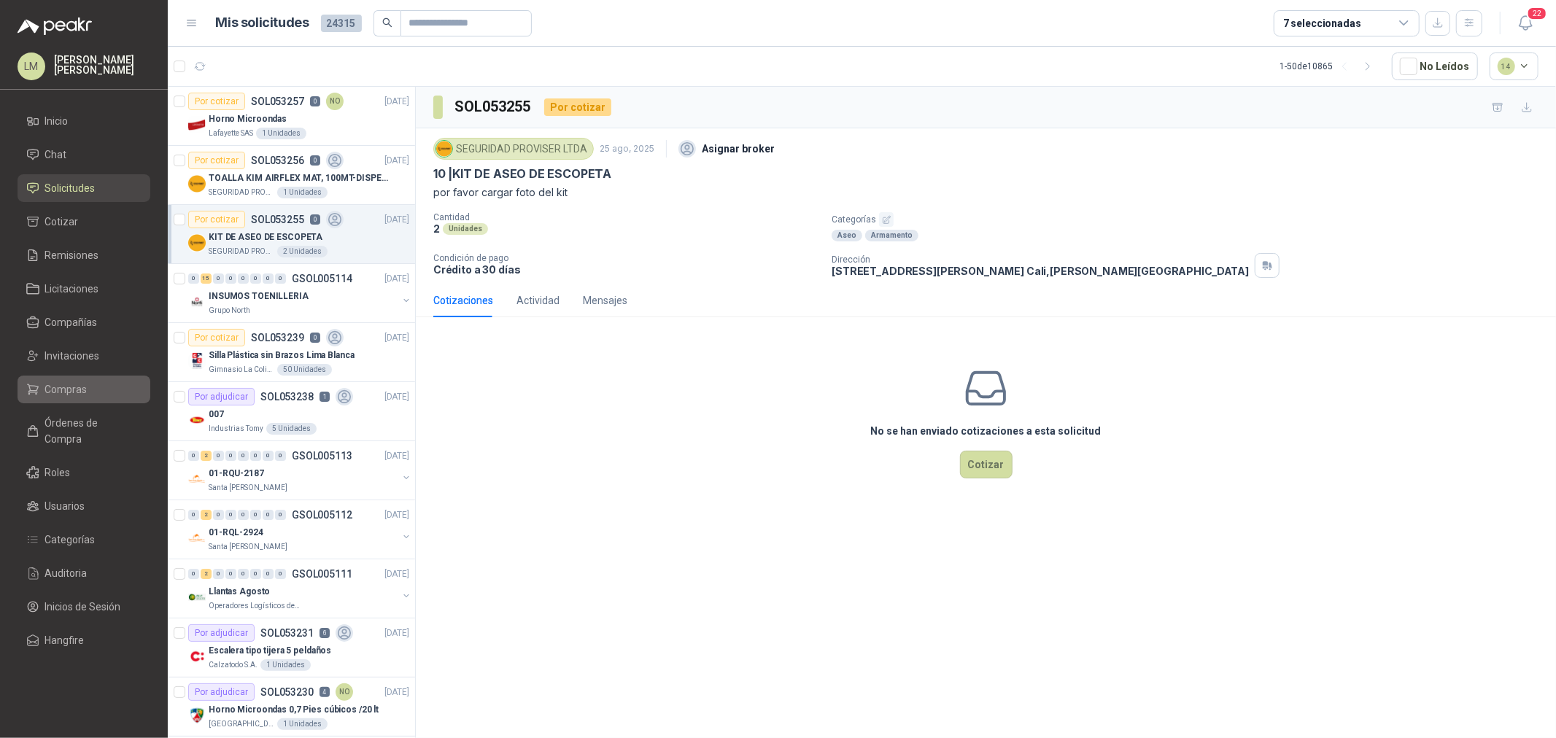
drag, startPoint x: 321, startPoint y: 152, endPoint x: 55, endPoint y: 387, distance: 355.1
click at [55, 387] on span "Compras" at bounding box center [66, 390] width 42 height 16
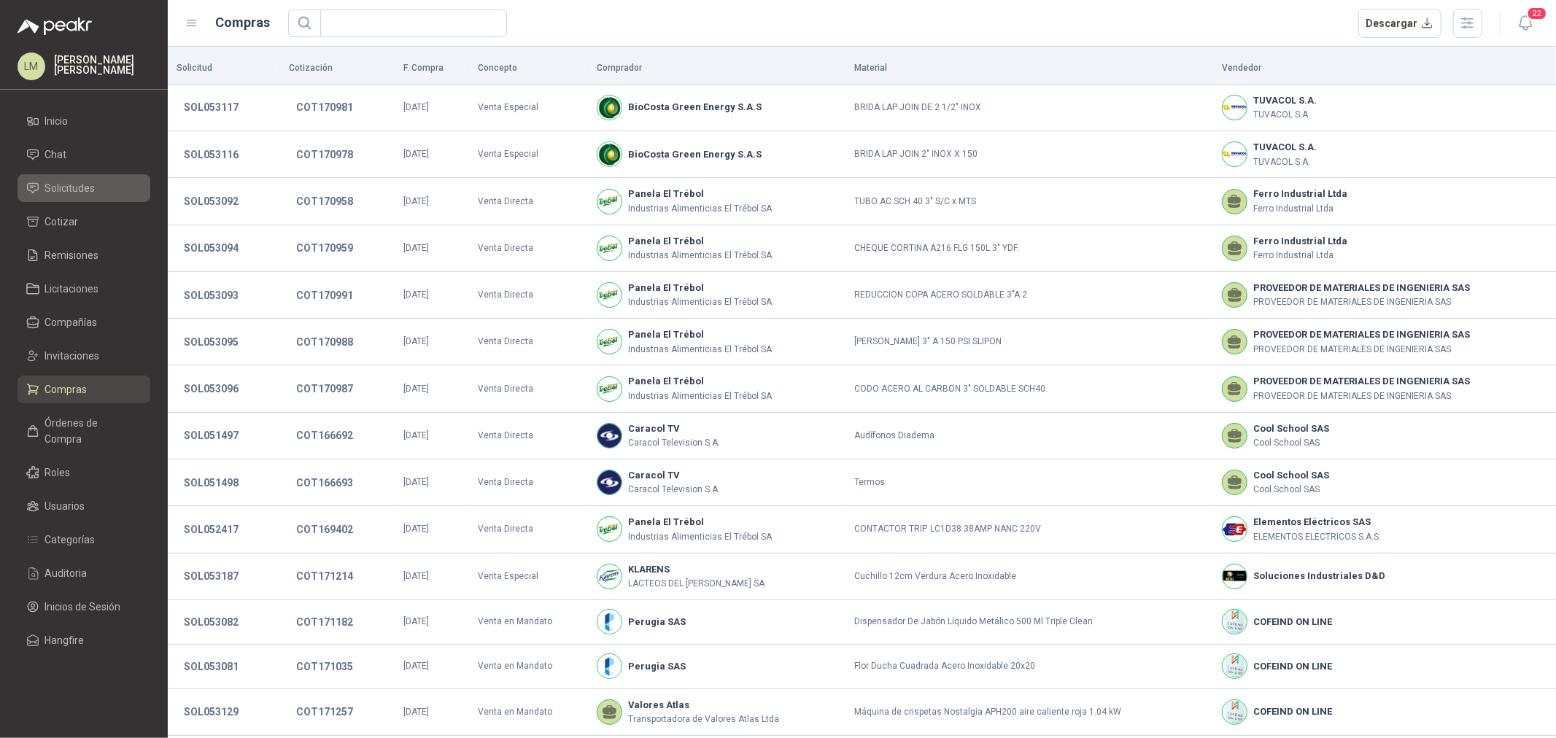
click at [84, 193] on span "Solicitudes" at bounding box center [70, 188] width 50 height 16
